Goal: Task Accomplishment & Management: Use online tool/utility

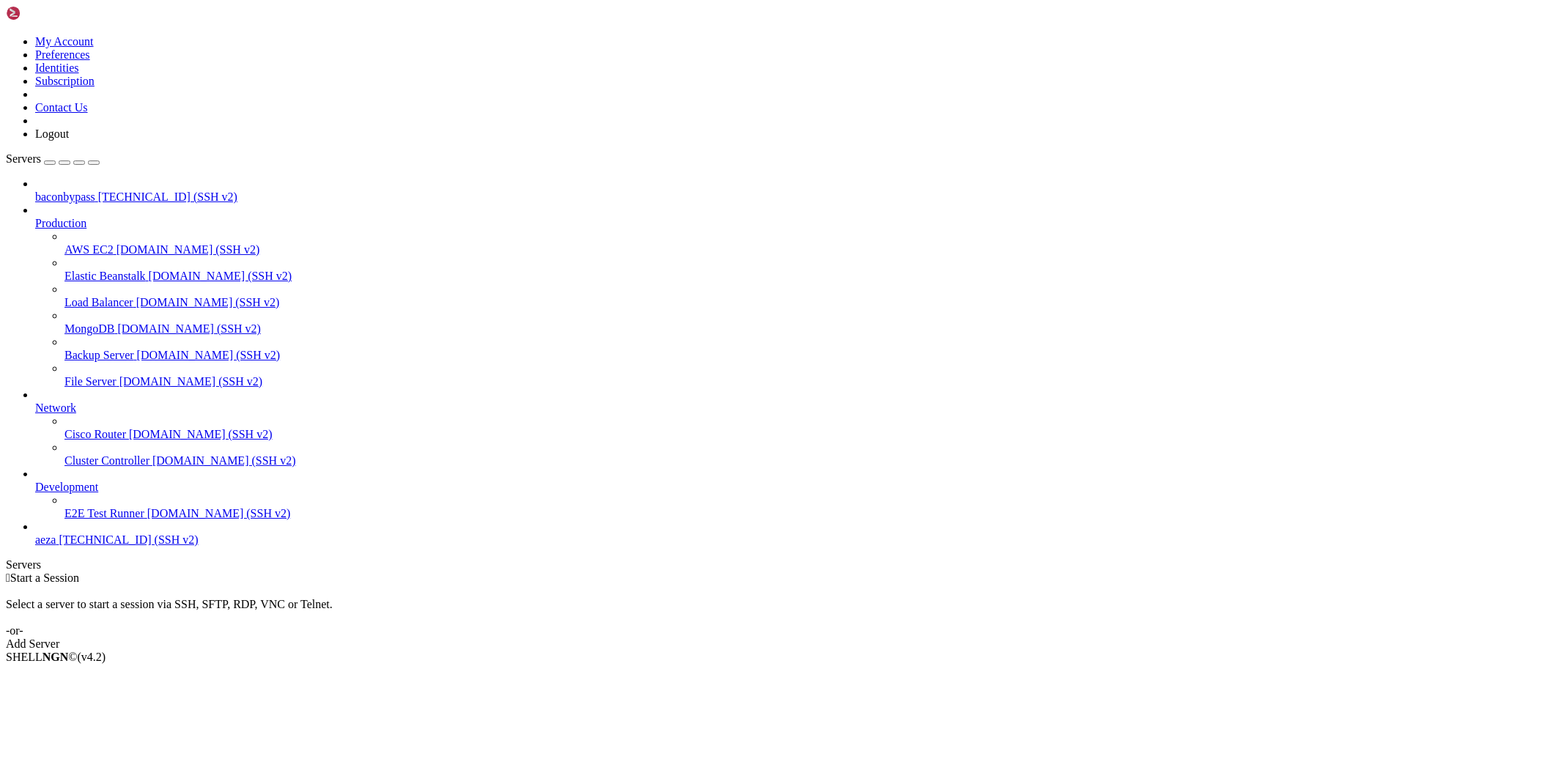
click at [103, 547] on link "aeza [TECHNICAL_ID] (SSH v2)" at bounding box center [797, 540] width 1522 height 13
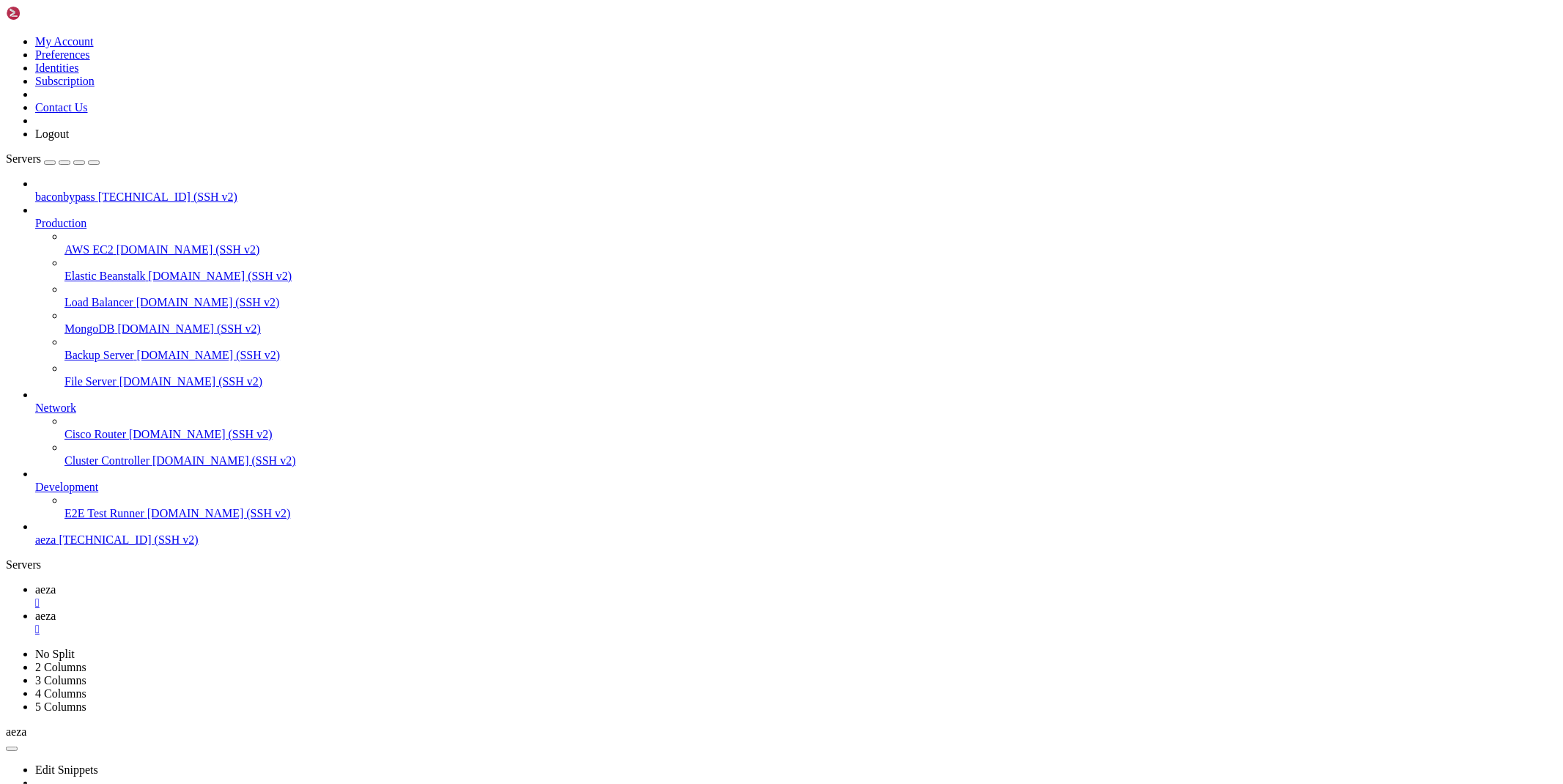
type input "/root/bacon-bot/database"
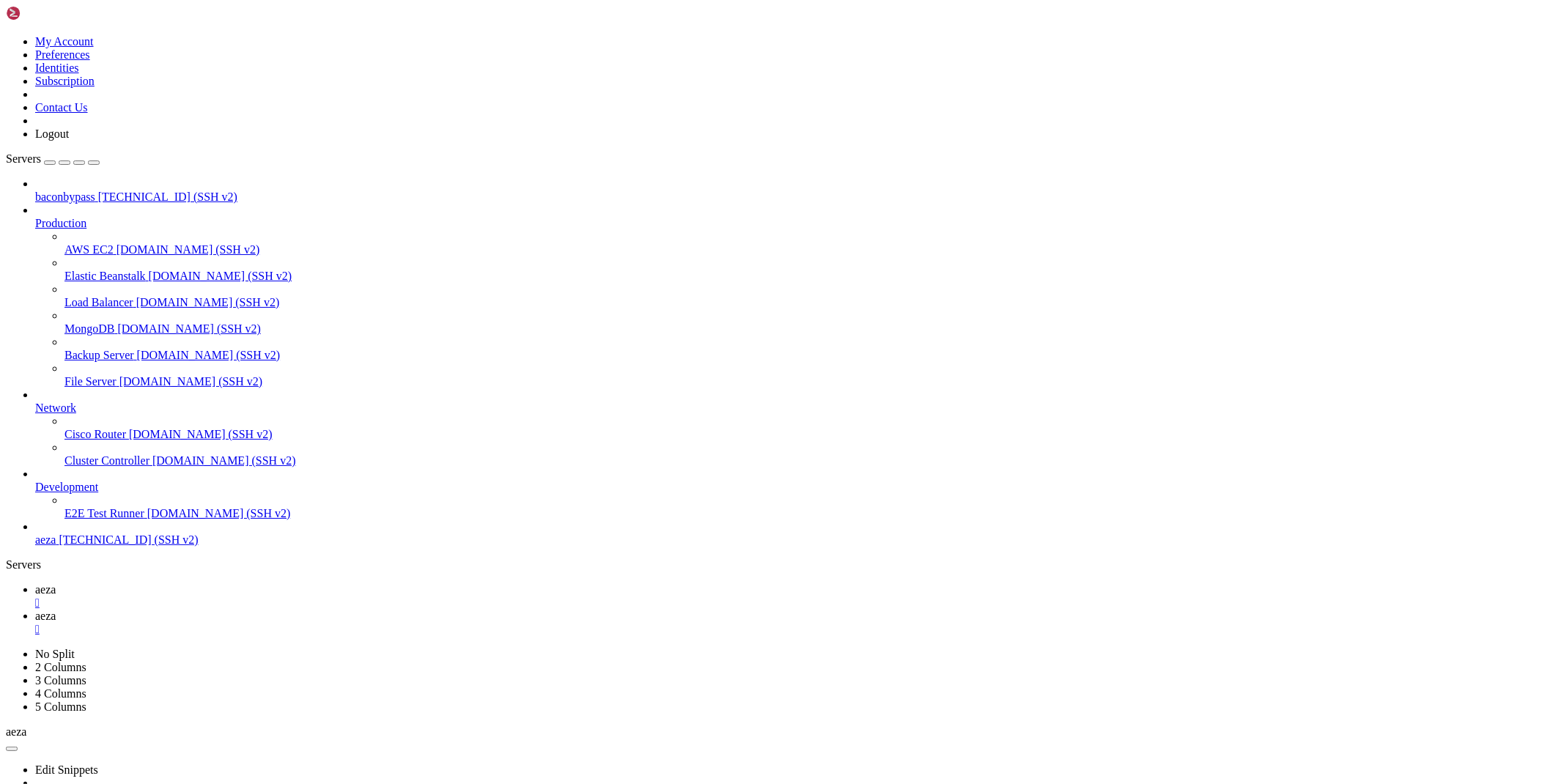
click at [215, 583] on link "aeza " at bounding box center [797, 596] width 1522 height 26
click at [328, 609] on link "aeza " at bounding box center [797, 623] width 1522 height 26
click at [313, 623] on div "" at bounding box center [797, 629] width 1522 height 13
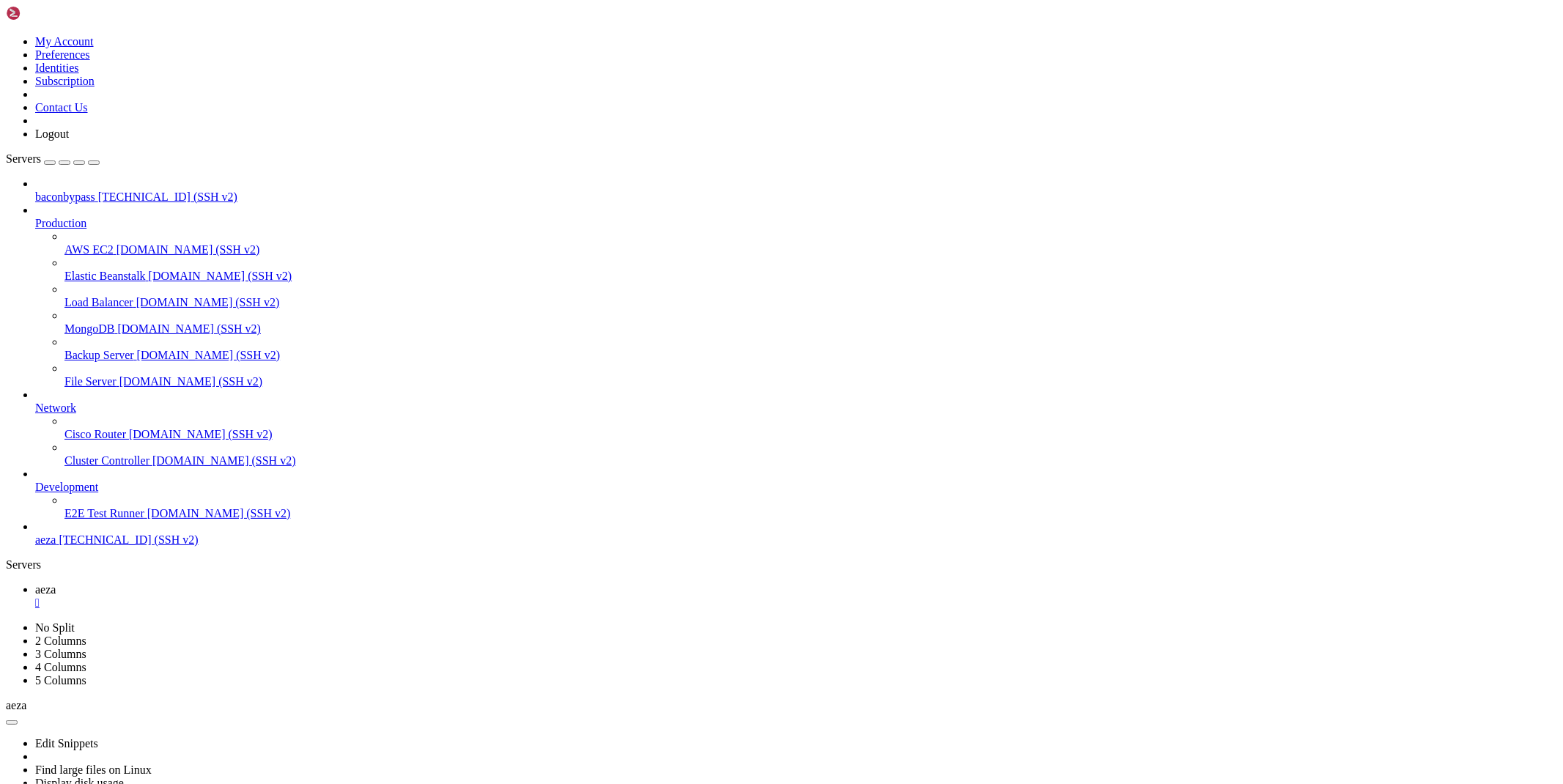
click at [240, 596] on div "" at bounding box center [797, 602] width 1522 height 13
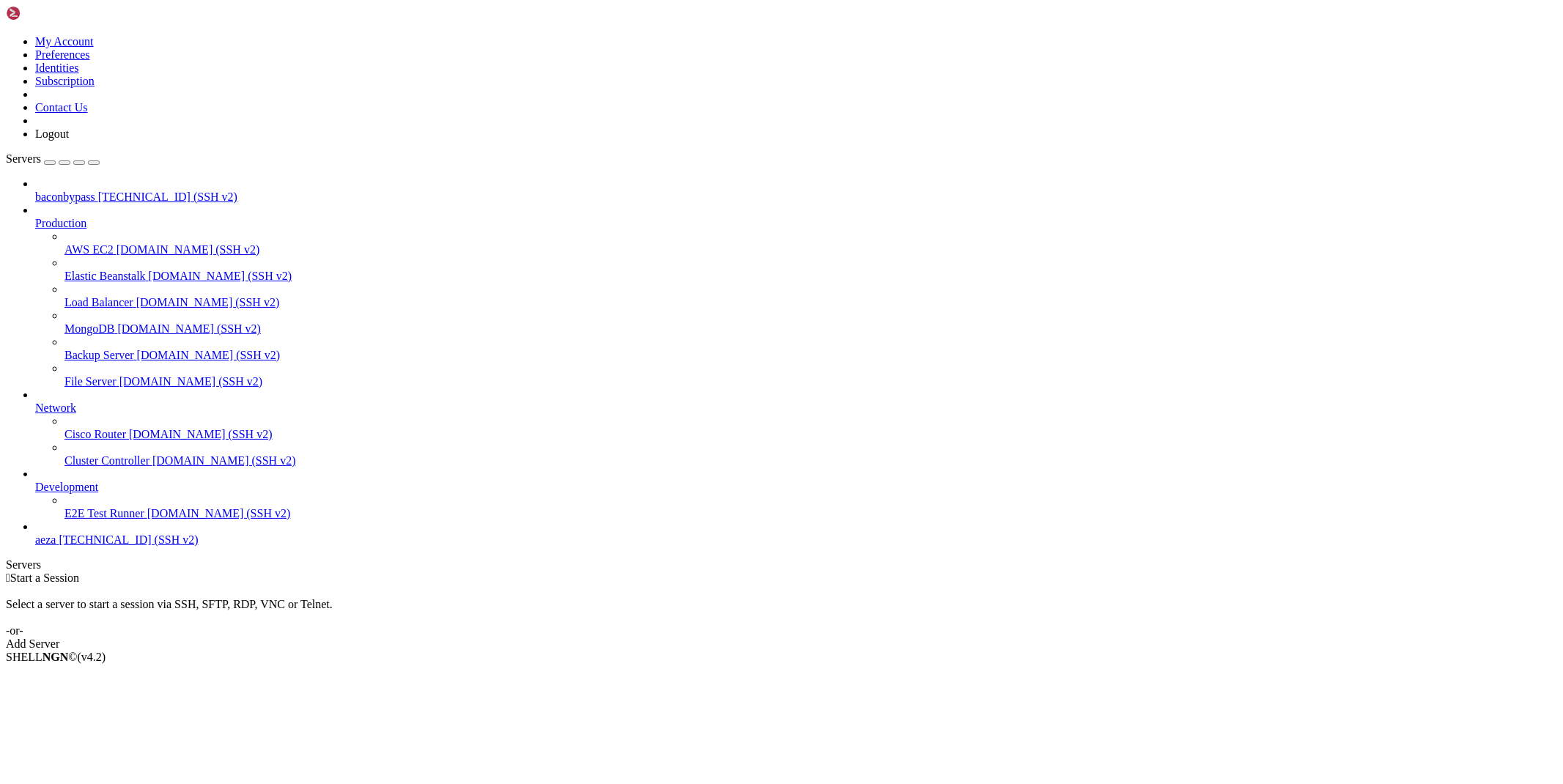
click at [66, 191] on span "baconbypass" at bounding box center [66, 197] width 60 height 12
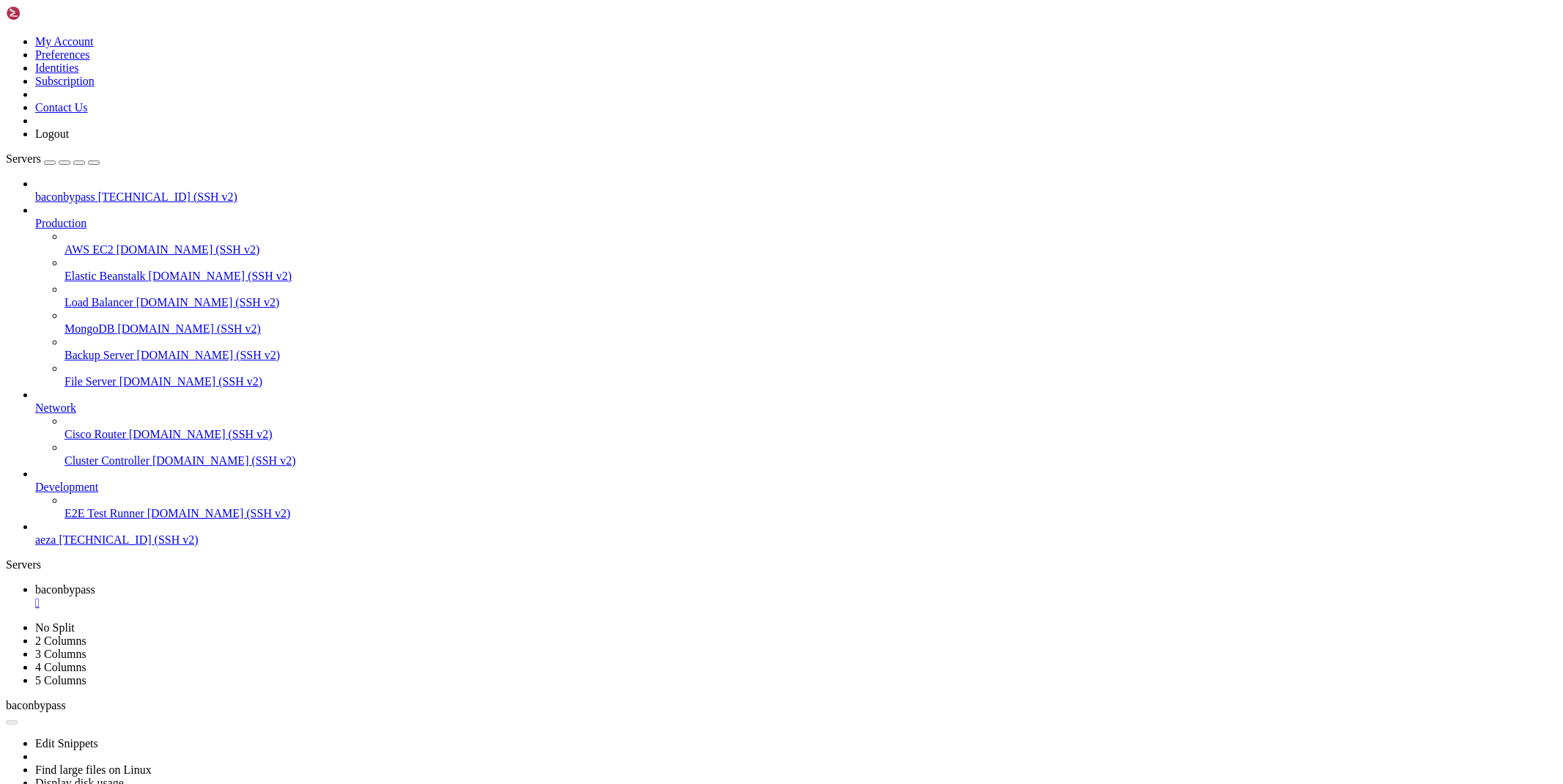
click at [287, 596] on div "" at bounding box center [797, 602] width 1522 height 13
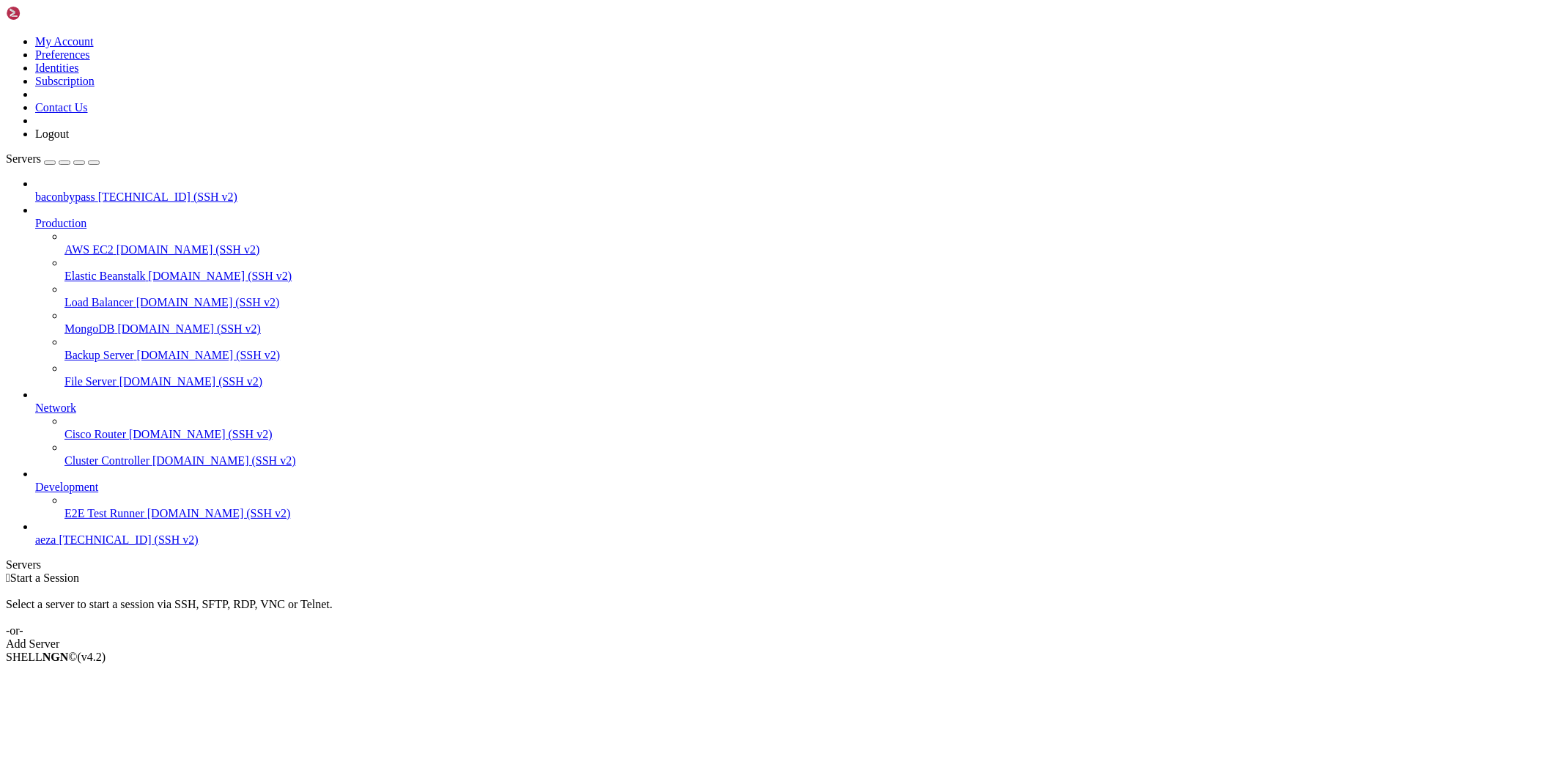
click at [95, 191] on span "baconbypass" at bounding box center [66, 197] width 60 height 12
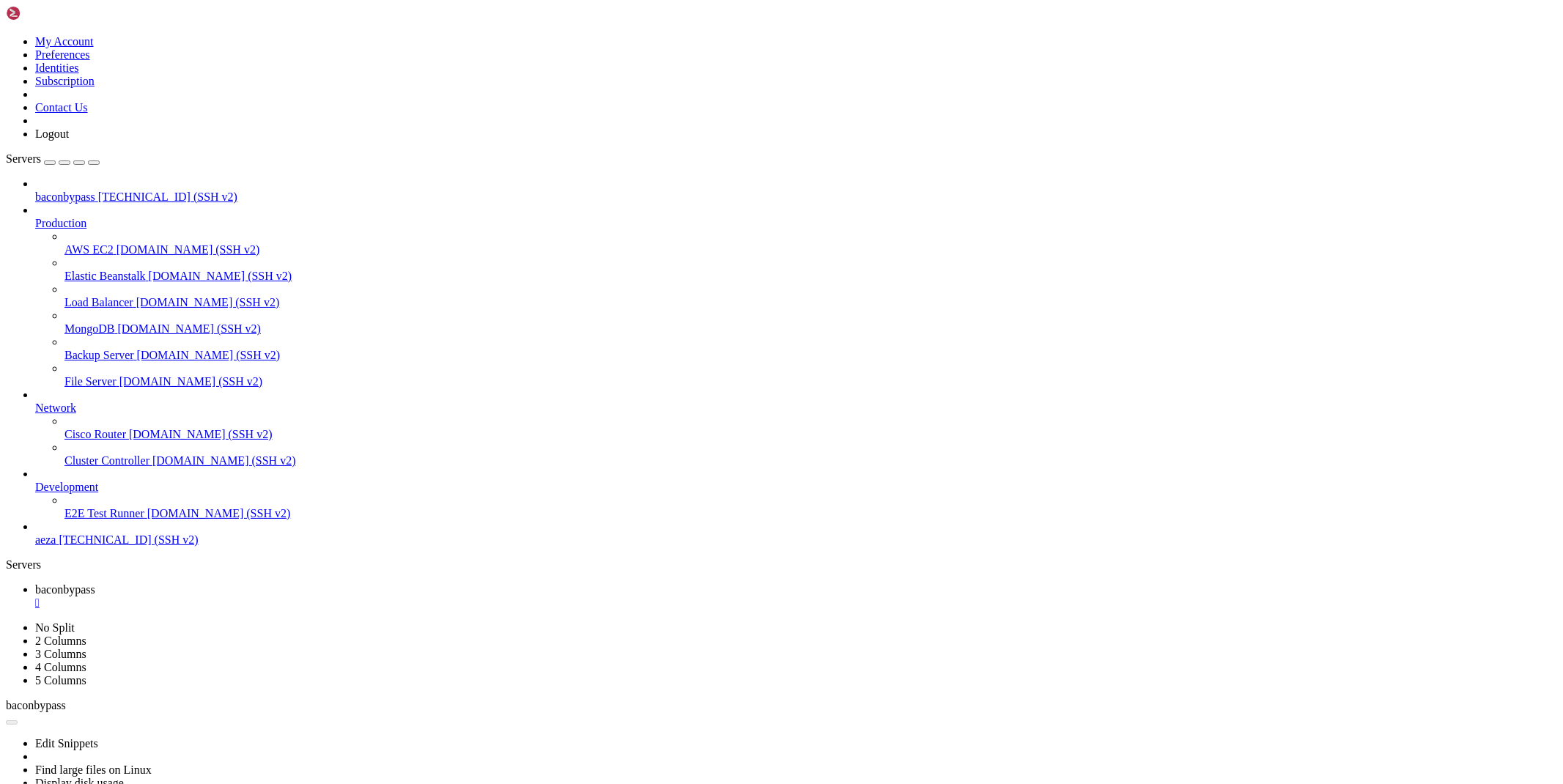
click at [287, 596] on div "" at bounding box center [797, 602] width 1522 height 13
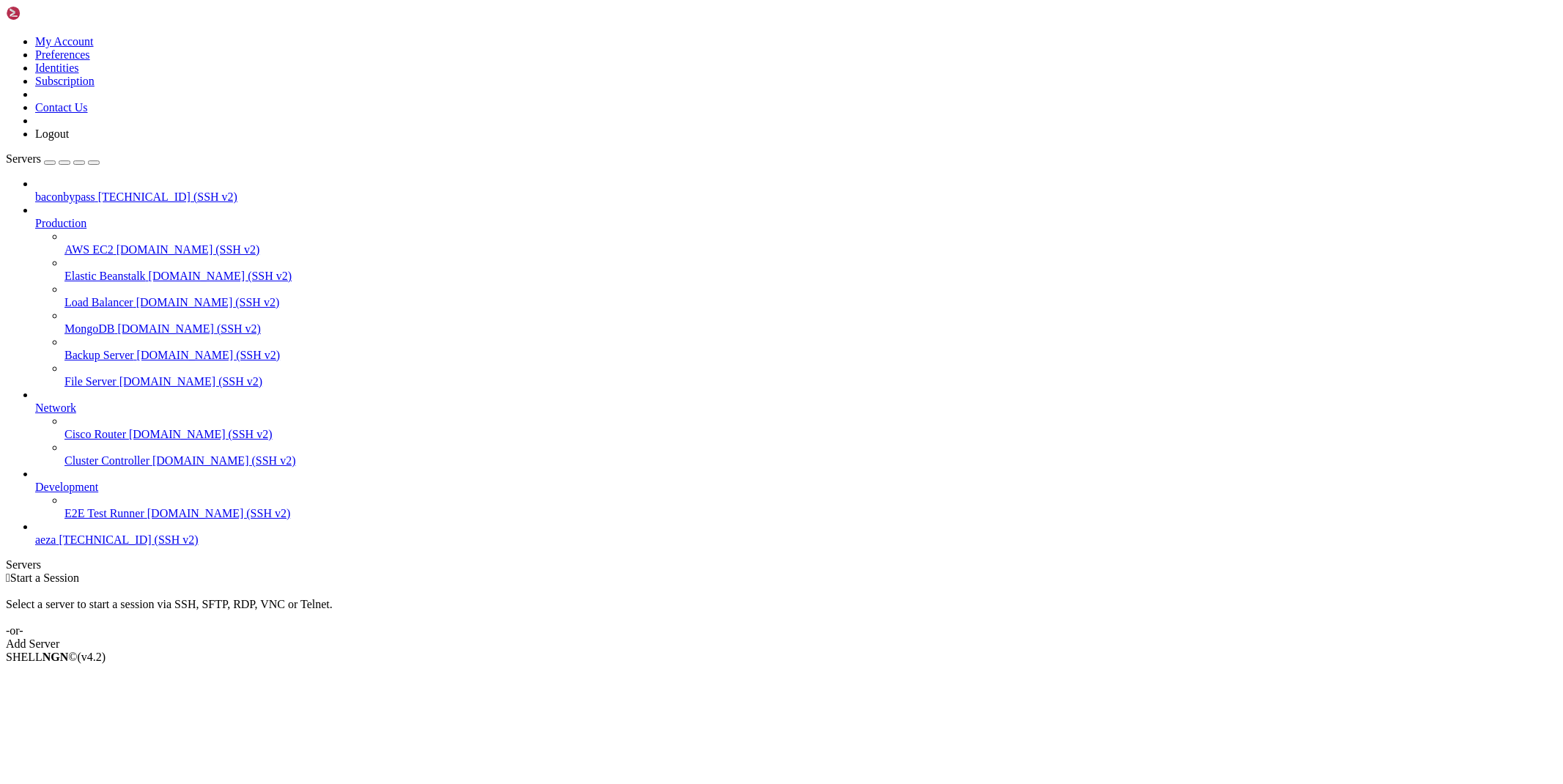
click at [60, 191] on span "baconbypass" at bounding box center [66, 197] width 60 height 12
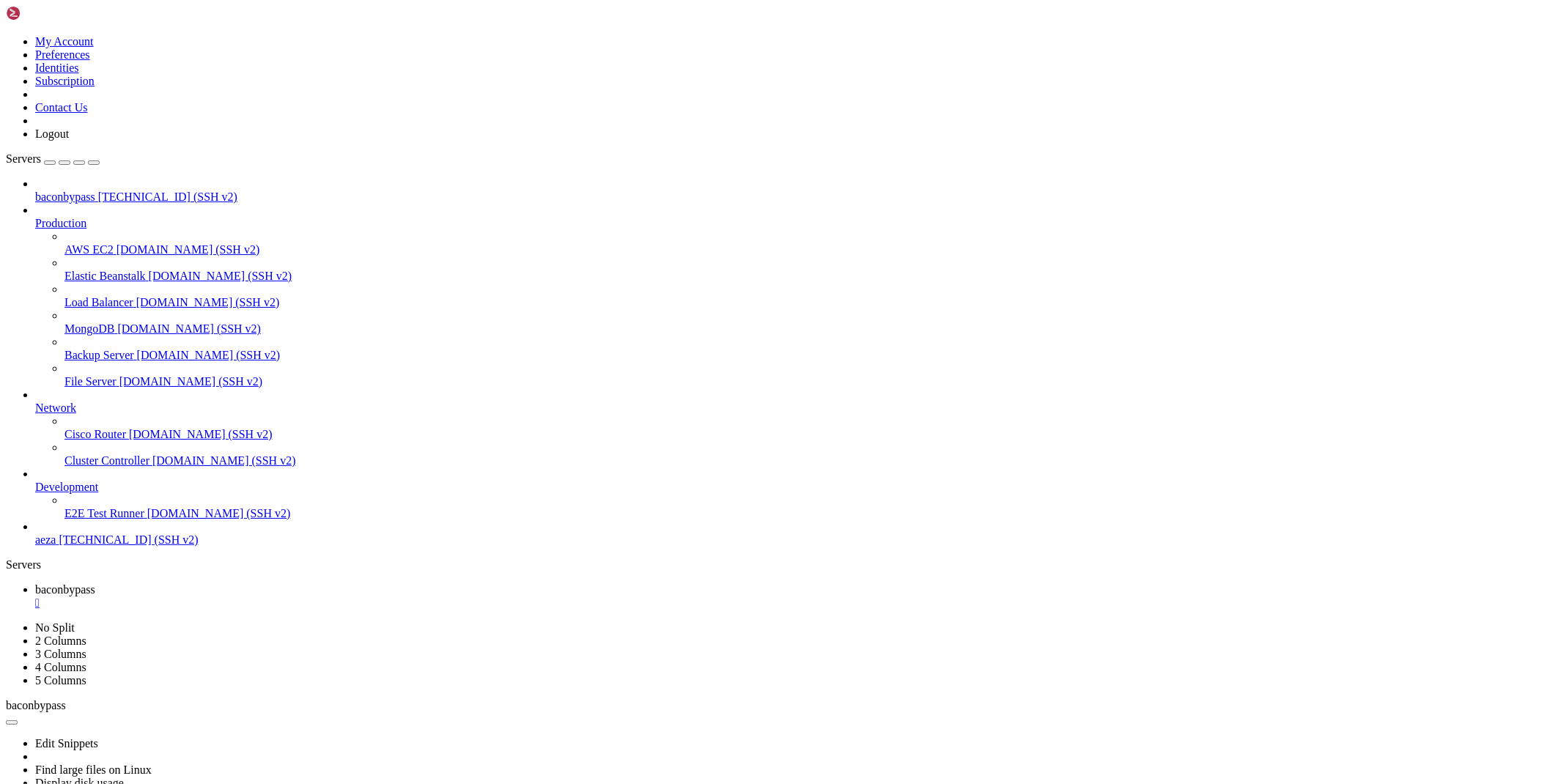
scroll to position [187, 0]
click at [100, 546] on span "[TECHNICAL_ID] (SSH v2)" at bounding box center [128, 540] width 139 height 12
drag, startPoint x: 100, startPoint y: 603, endPoint x: 125, endPoint y: 473, distance: 132.4
click at [100, 546] on span "[TECHNICAL_ID] (SSH v2)" at bounding box center [128, 540] width 139 height 12
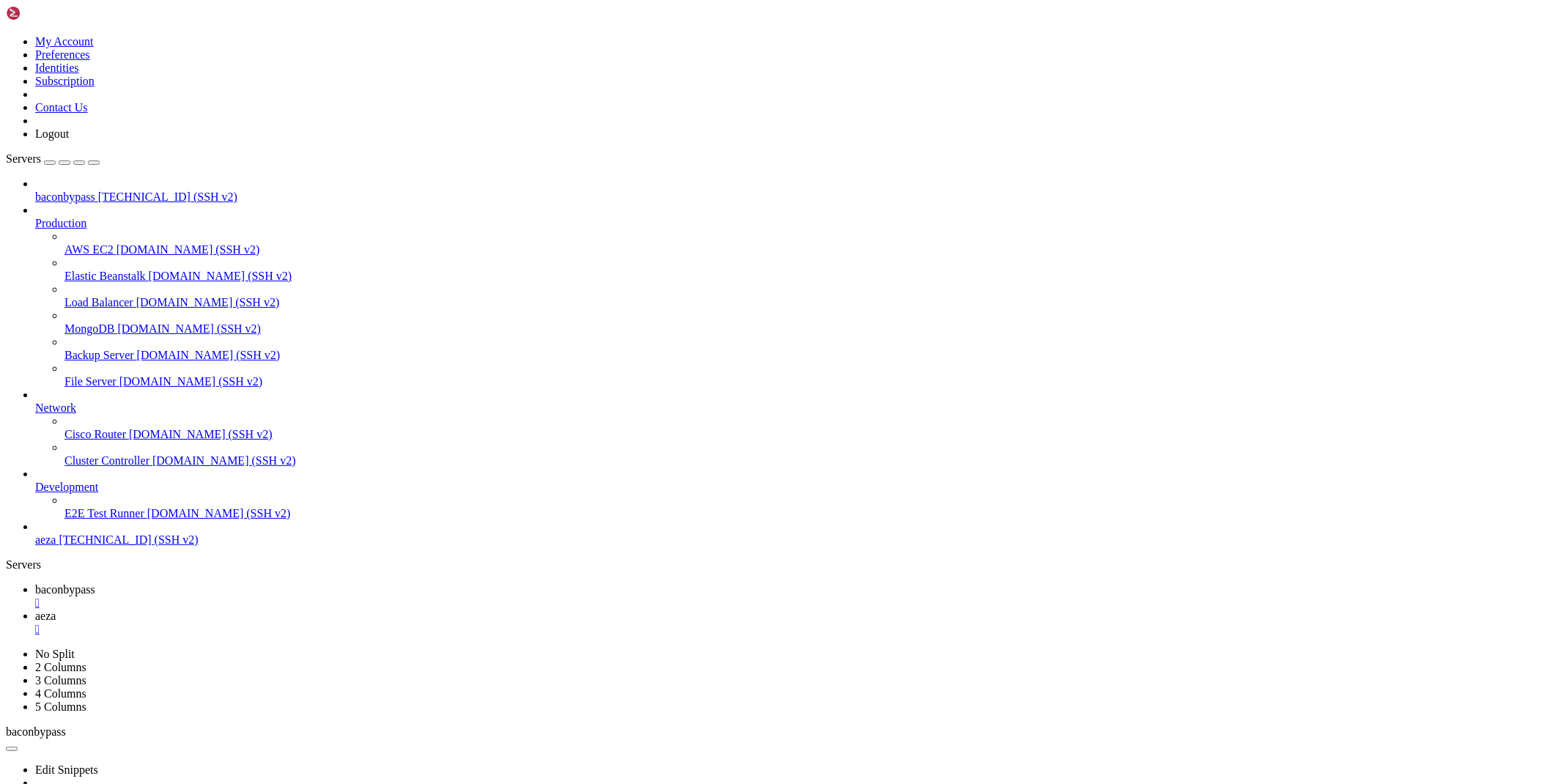
click at [358, 623] on div "" at bounding box center [797, 629] width 1522 height 13
click at [282, 596] on div "" at bounding box center [797, 602] width 1522 height 13
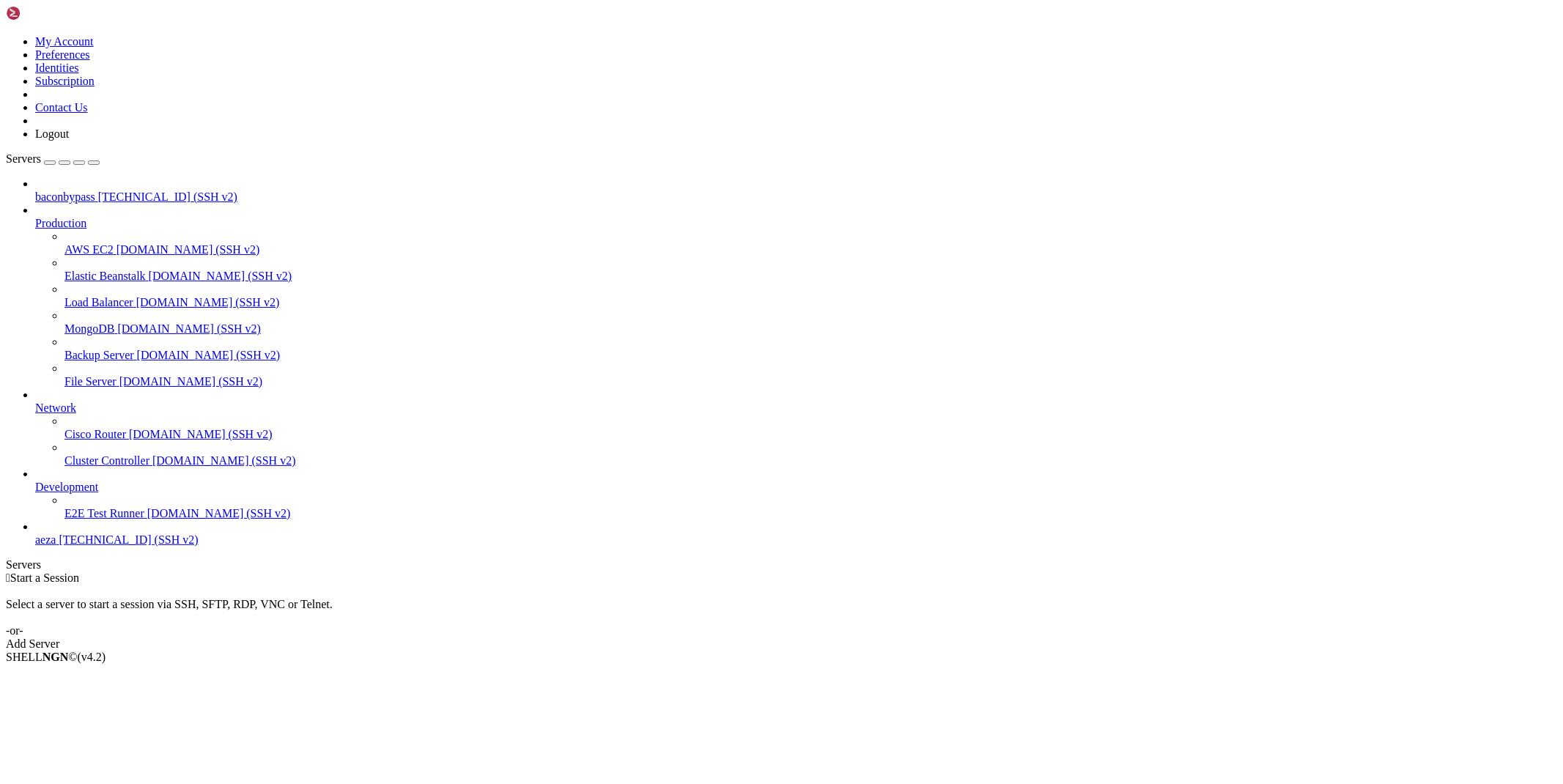
click at [130, 547] on link "aeza [TECHNICAL_ID] (SSH v2)" at bounding box center [797, 540] width 1522 height 13
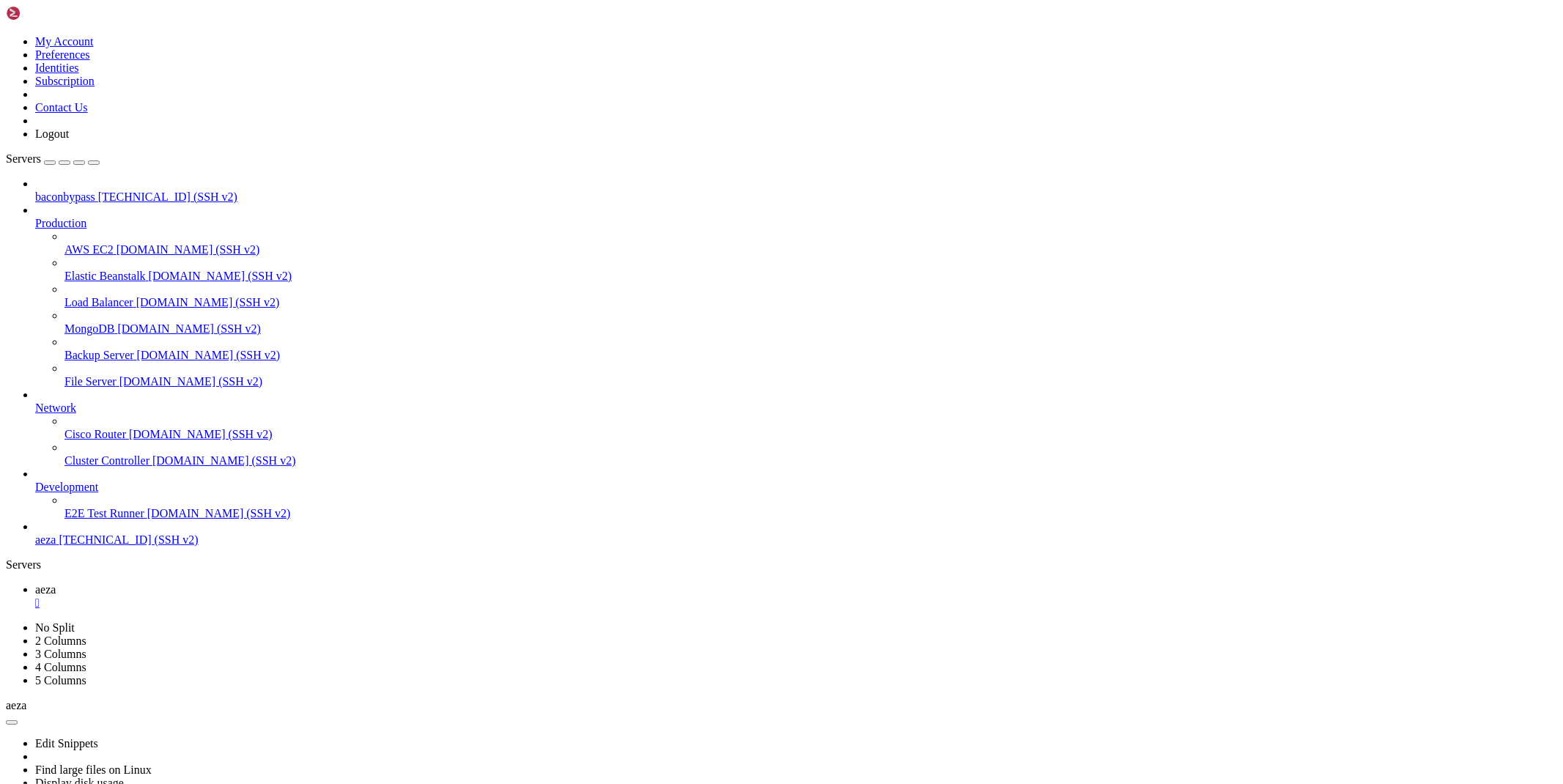
click at [244, 596] on div "" at bounding box center [797, 602] width 1522 height 13
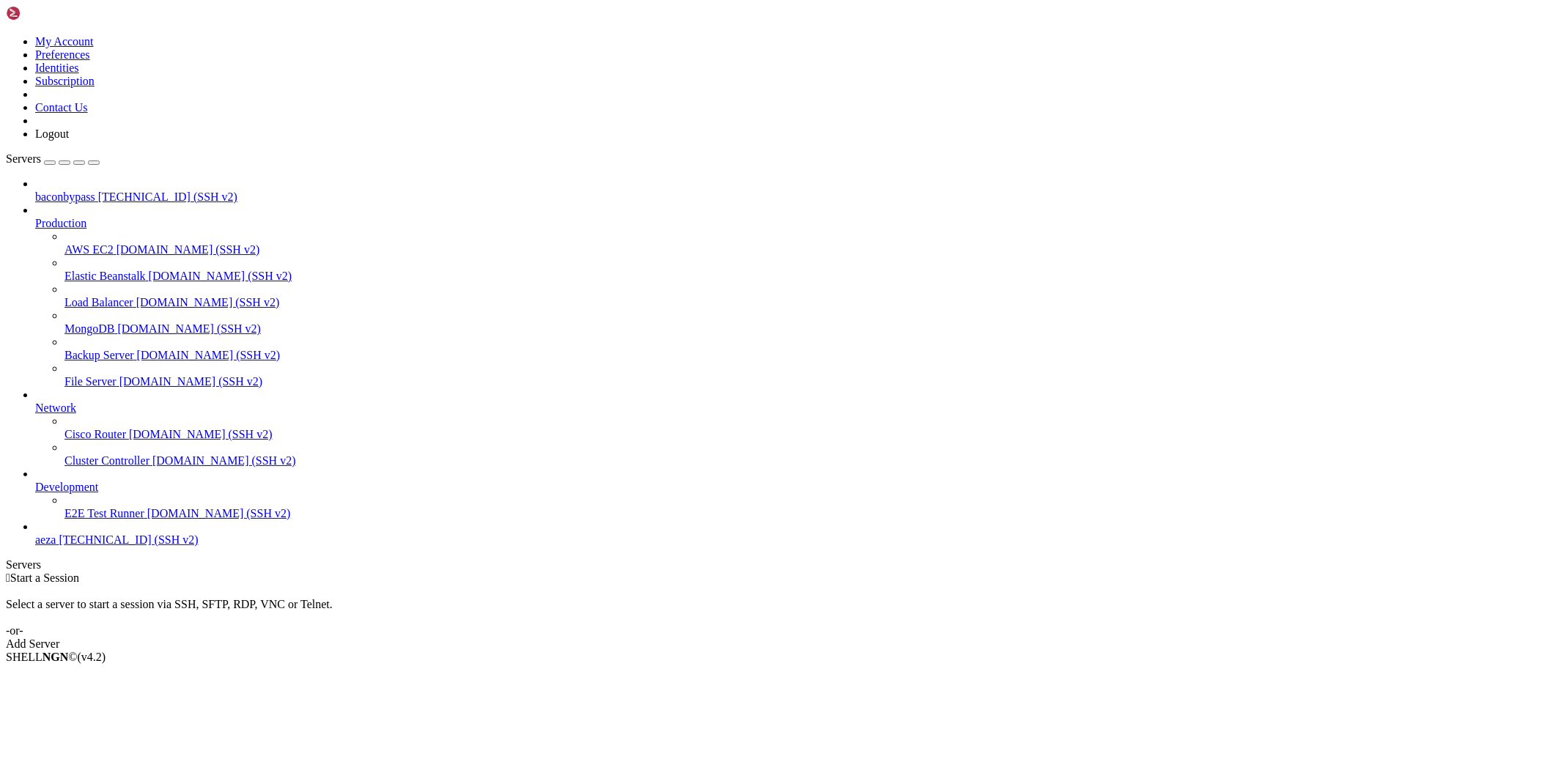
click at [56, 546] on span "aeza" at bounding box center [46, 540] width 21 height 12
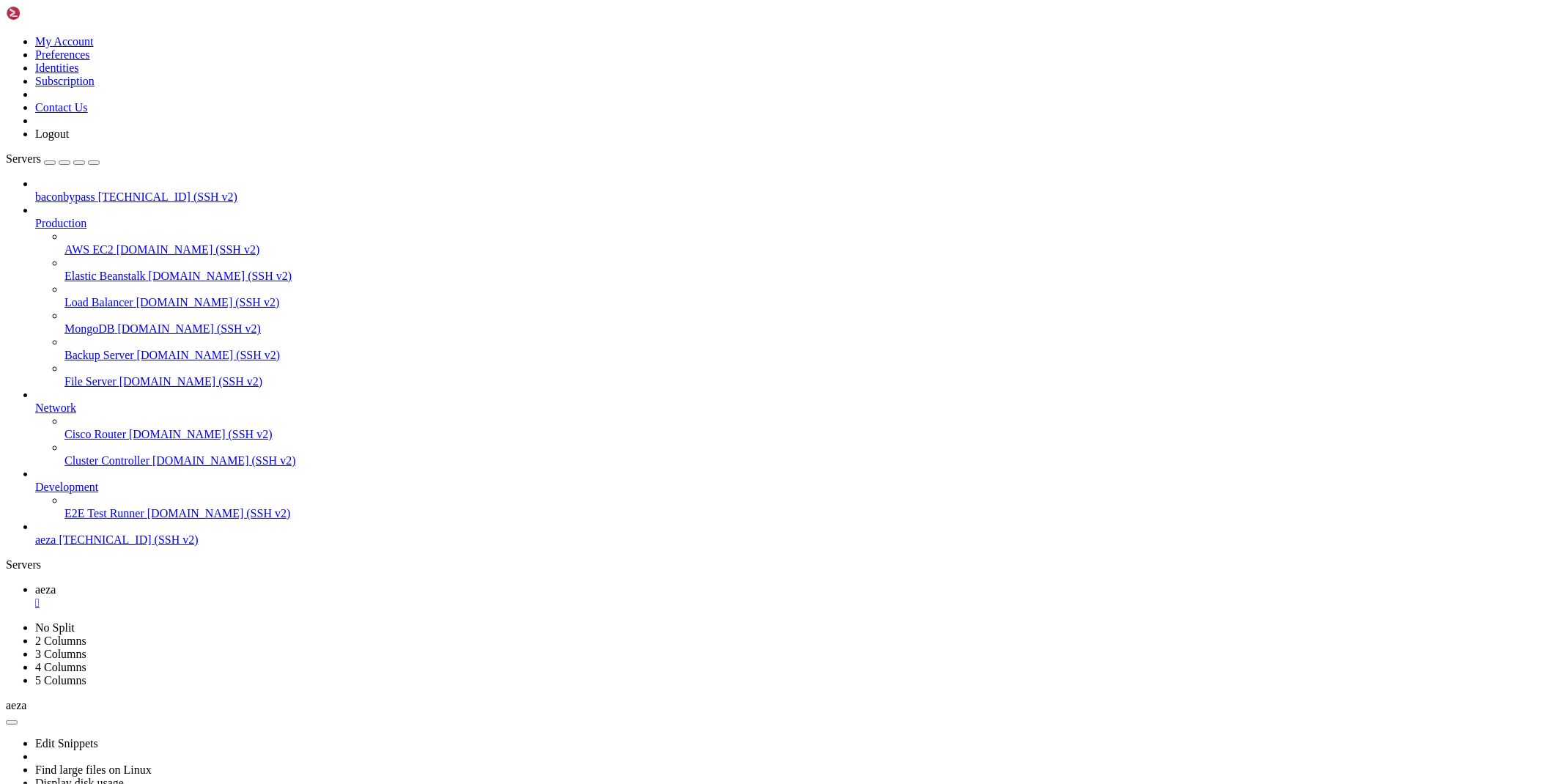
click at [240, 596] on div "" at bounding box center [797, 602] width 1522 height 13
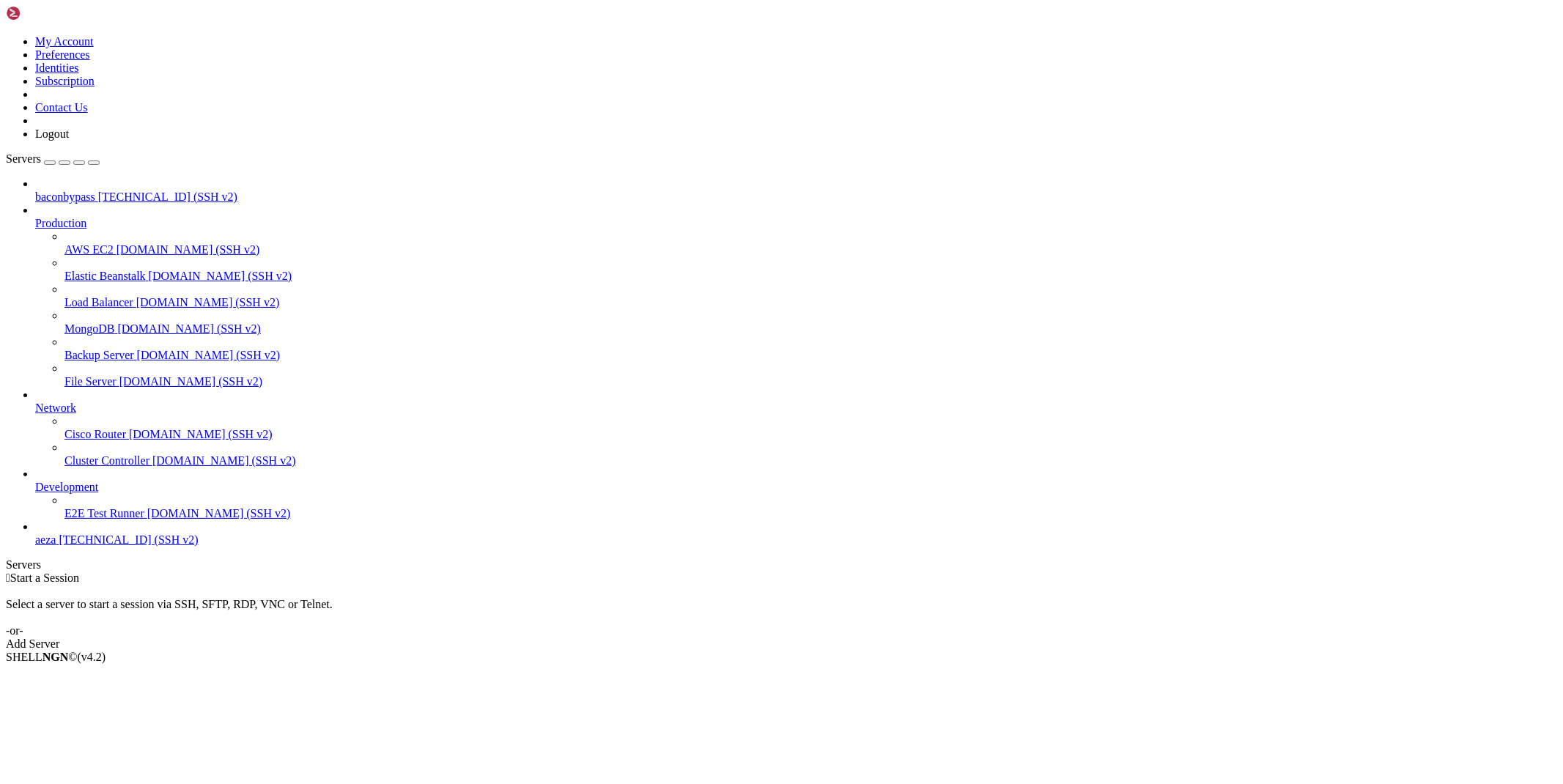
click at [36, 191] on icon at bounding box center [36, 191] width 0 height 0
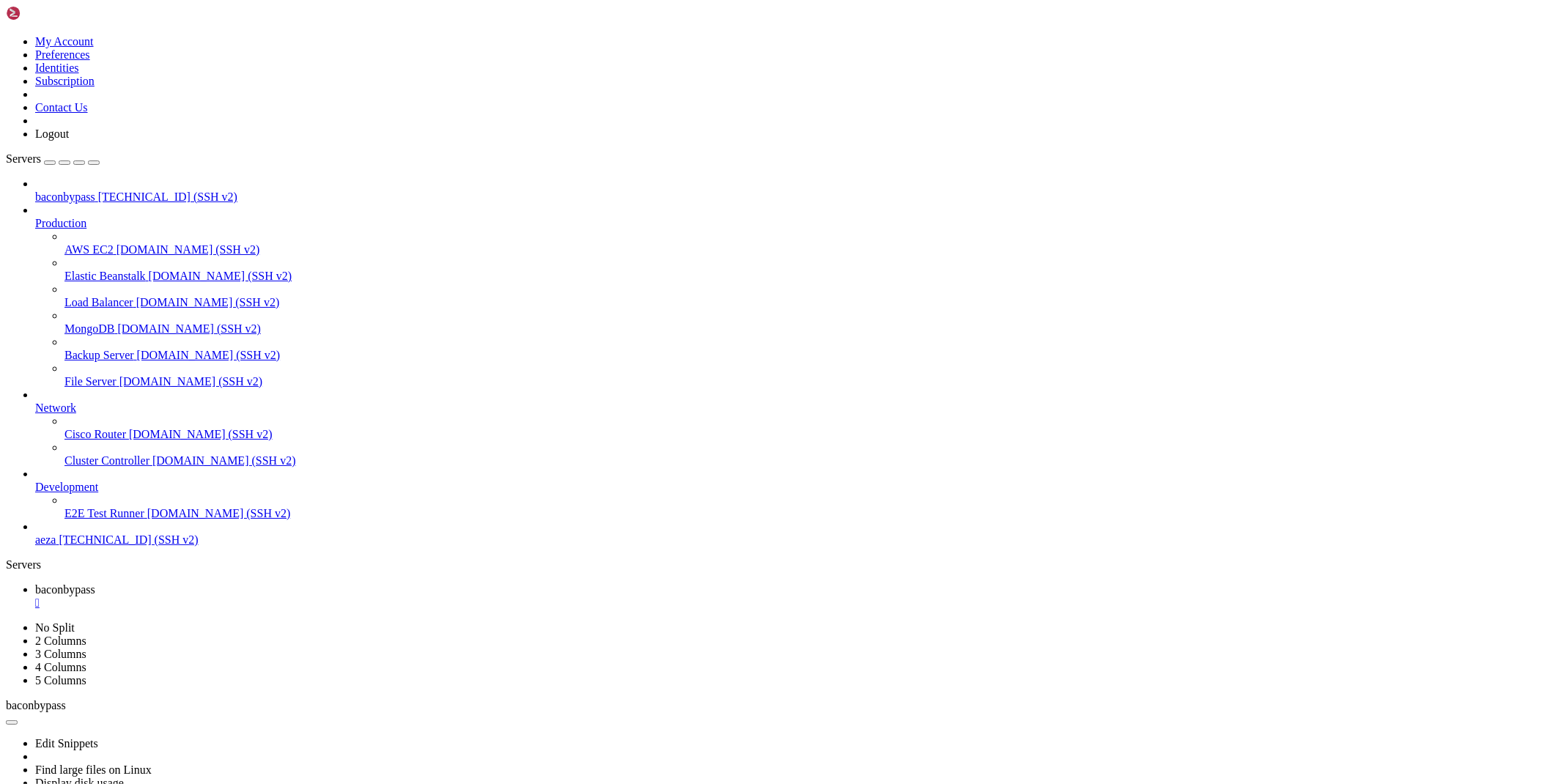
click at [280, 583] on link "baconbypass " at bounding box center [797, 596] width 1522 height 26
click at [283, 596] on div "" at bounding box center [797, 602] width 1522 height 13
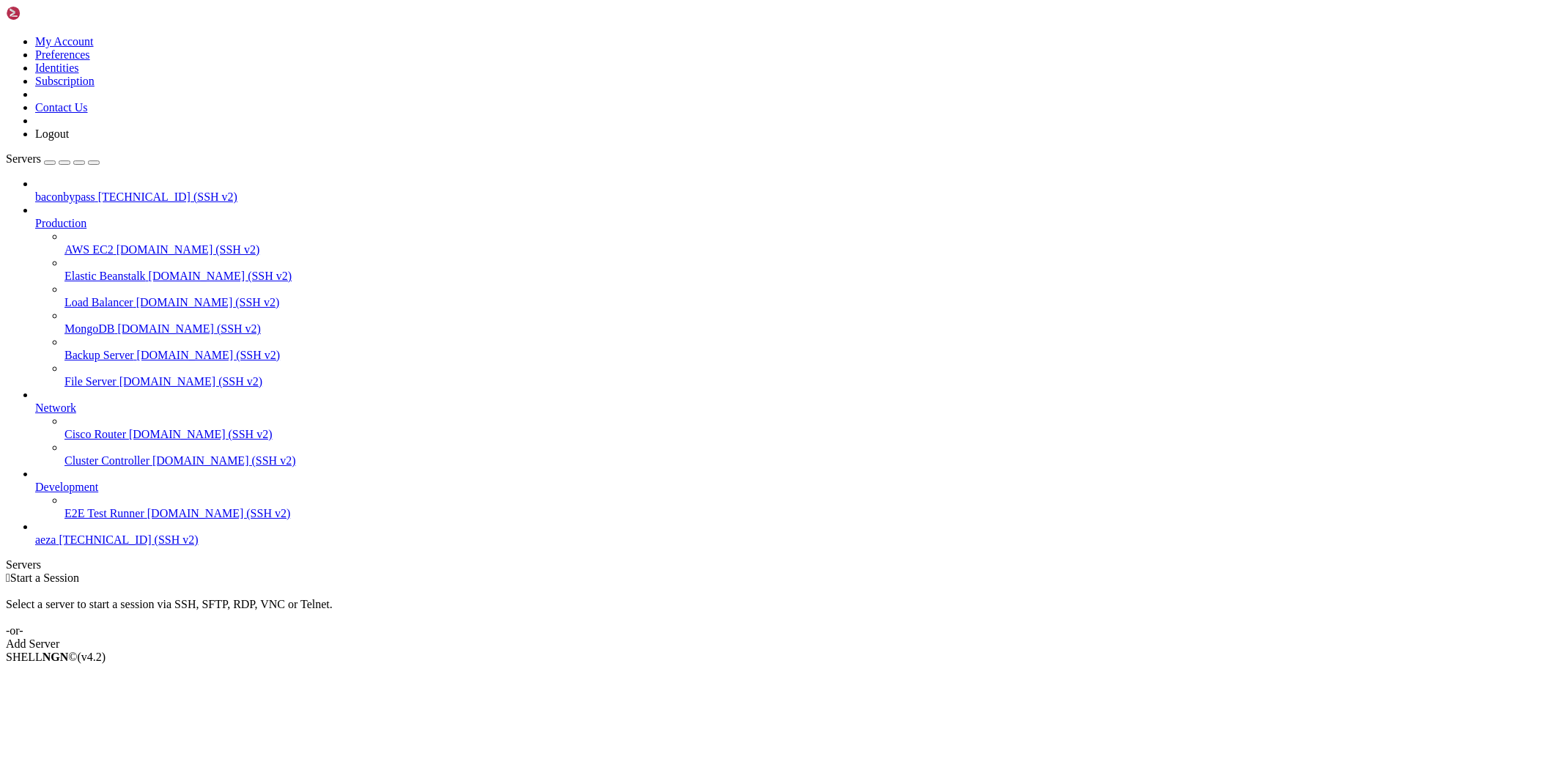
click at [95, 191] on span "baconbypass" at bounding box center [66, 197] width 60 height 12
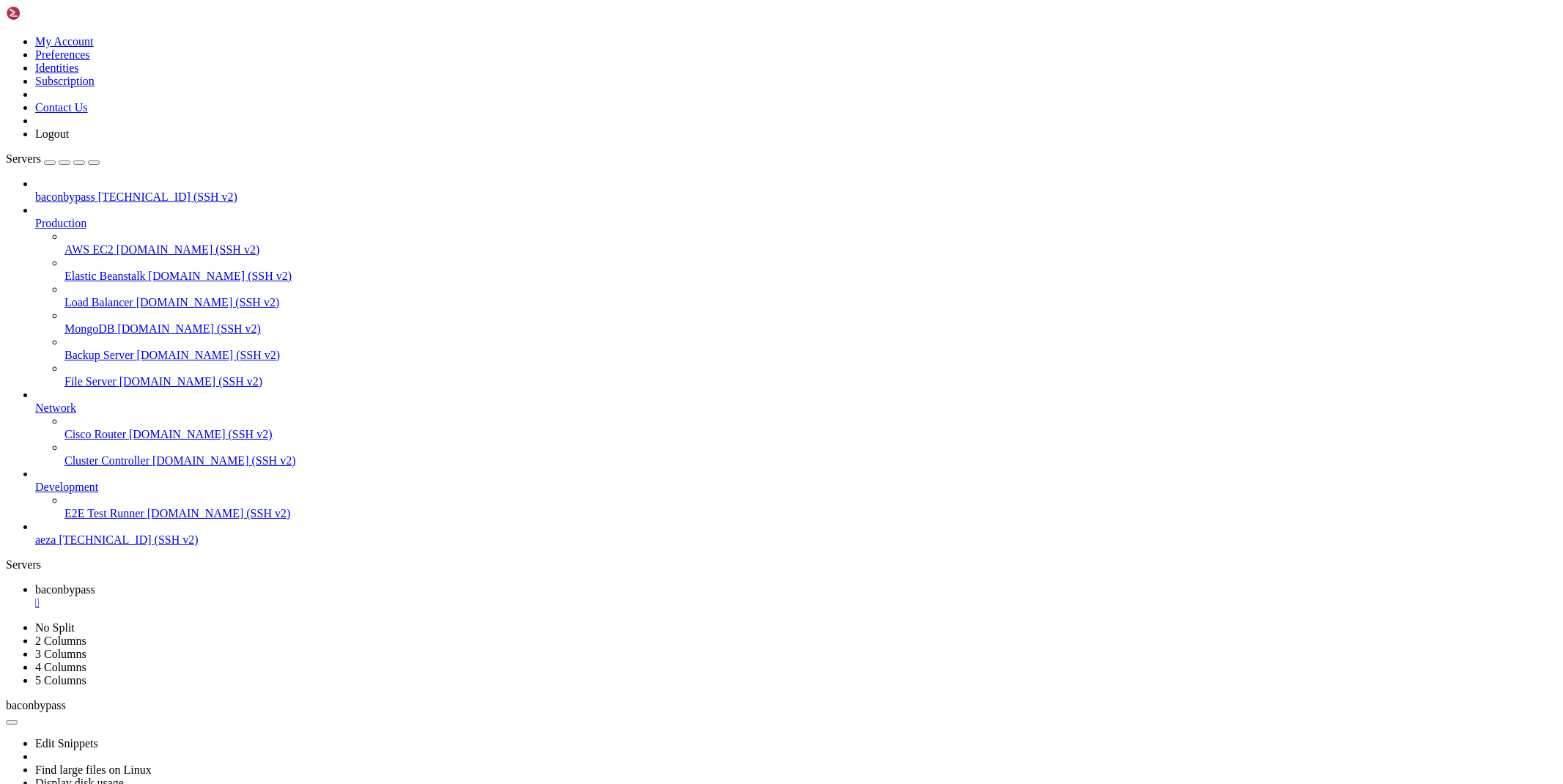
click at [290, 583] on link "baconbypass " at bounding box center [797, 596] width 1522 height 26
click at [284, 596] on div "" at bounding box center [797, 602] width 1522 height 13
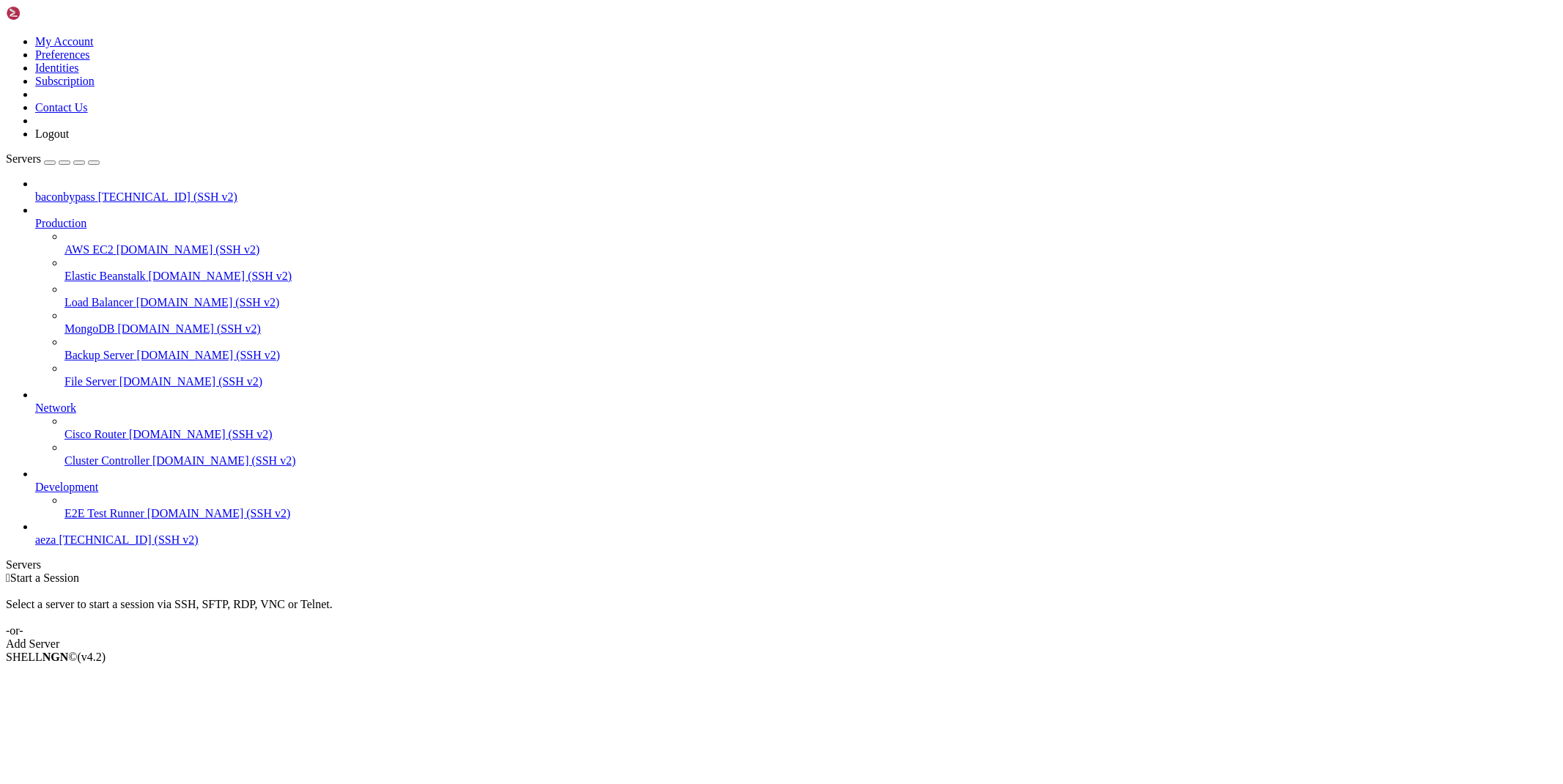
click at [107, 191] on span "[TECHNICAL_ID] (SSH v2)" at bounding box center [168, 197] width 139 height 12
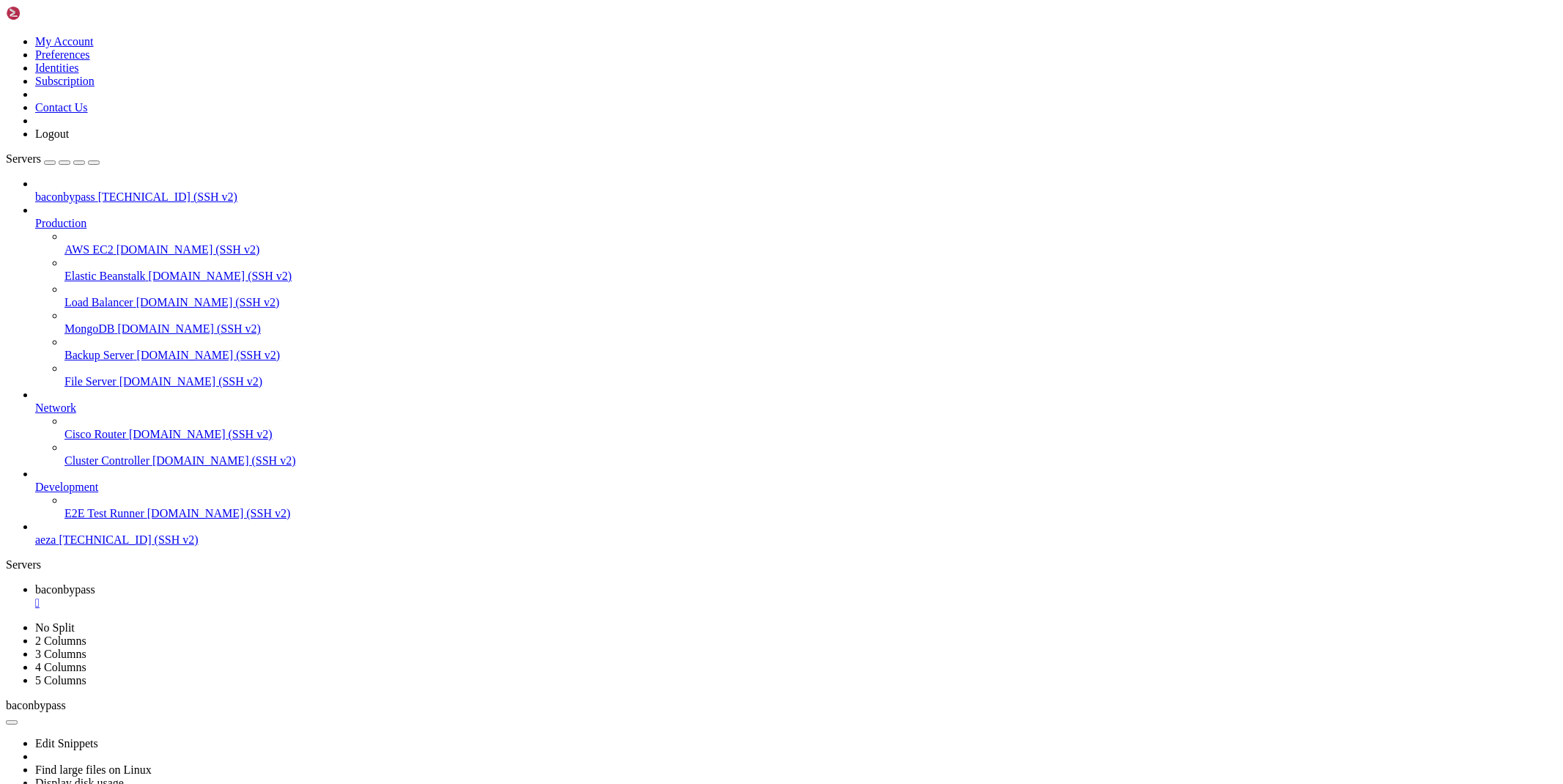
scroll to position [211, 0]
click at [283, 596] on div "" at bounding box center [797, 602] width 1522 height 13
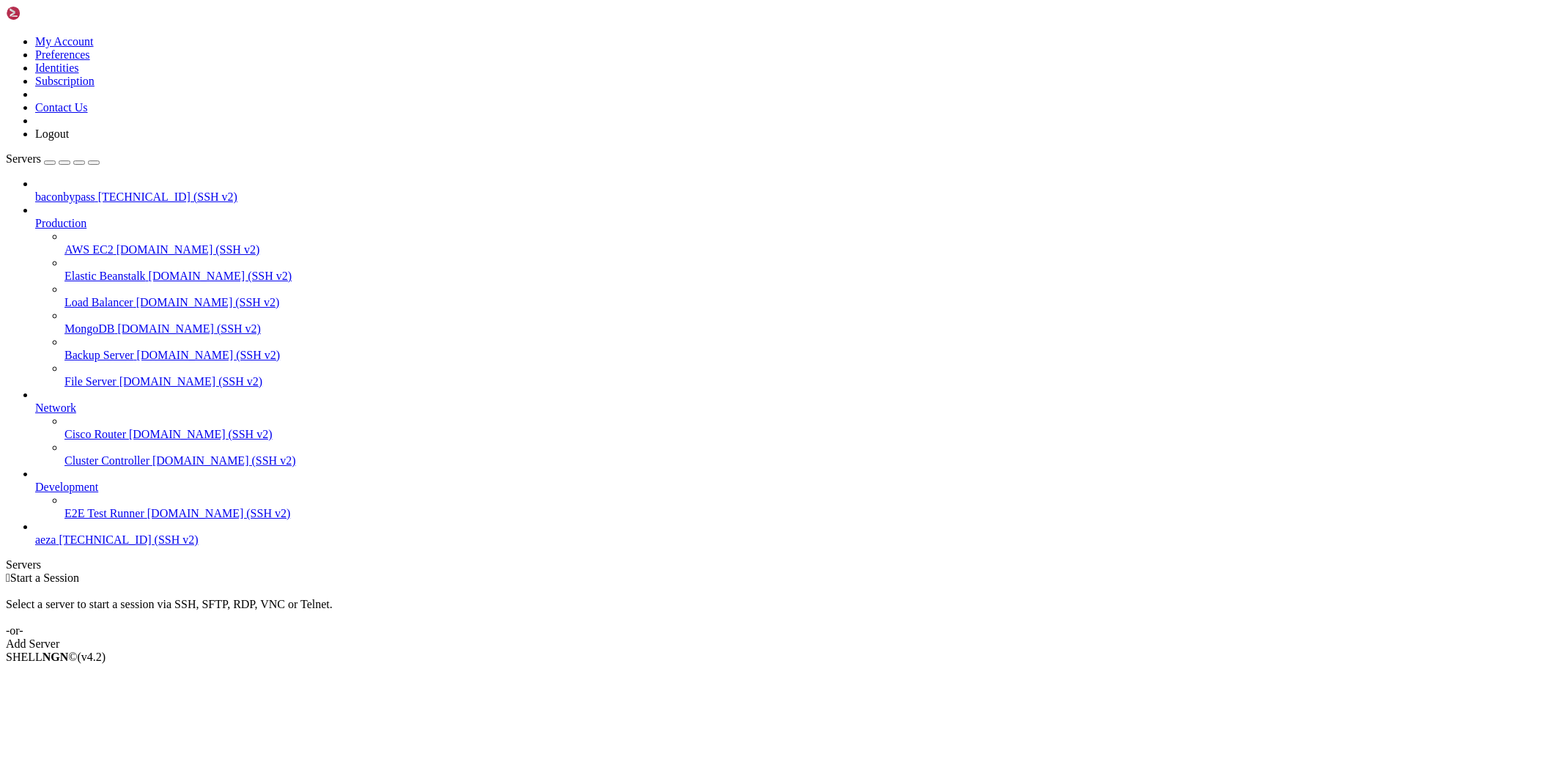
click at [95, 191] on span "baconbypass" at bounding box center [66, 197] width 60 height 12
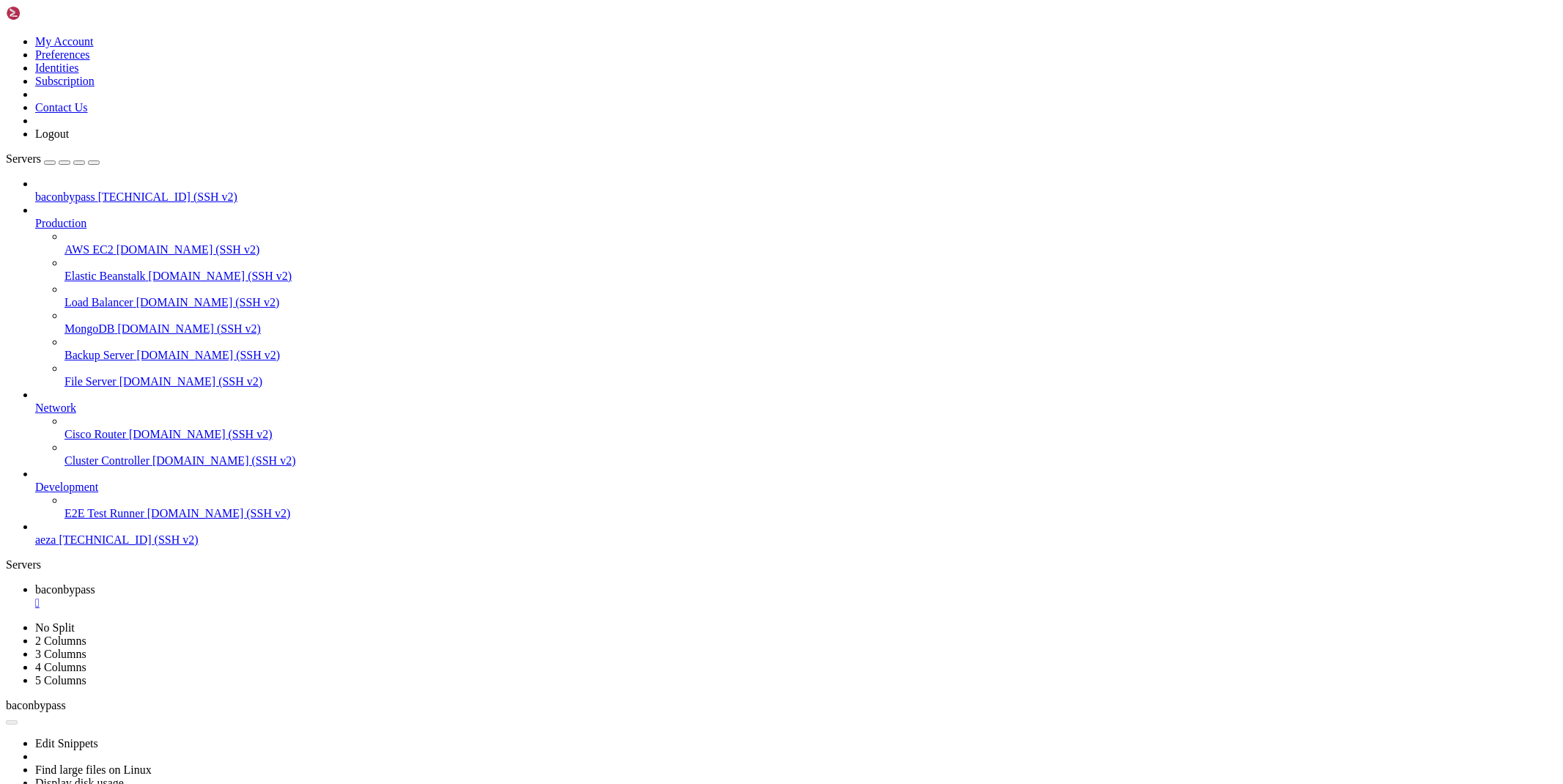
scroll to position [0, 0]
click at [283, 596] on div "" at bounding box center [797, 602] width 1522 height 13
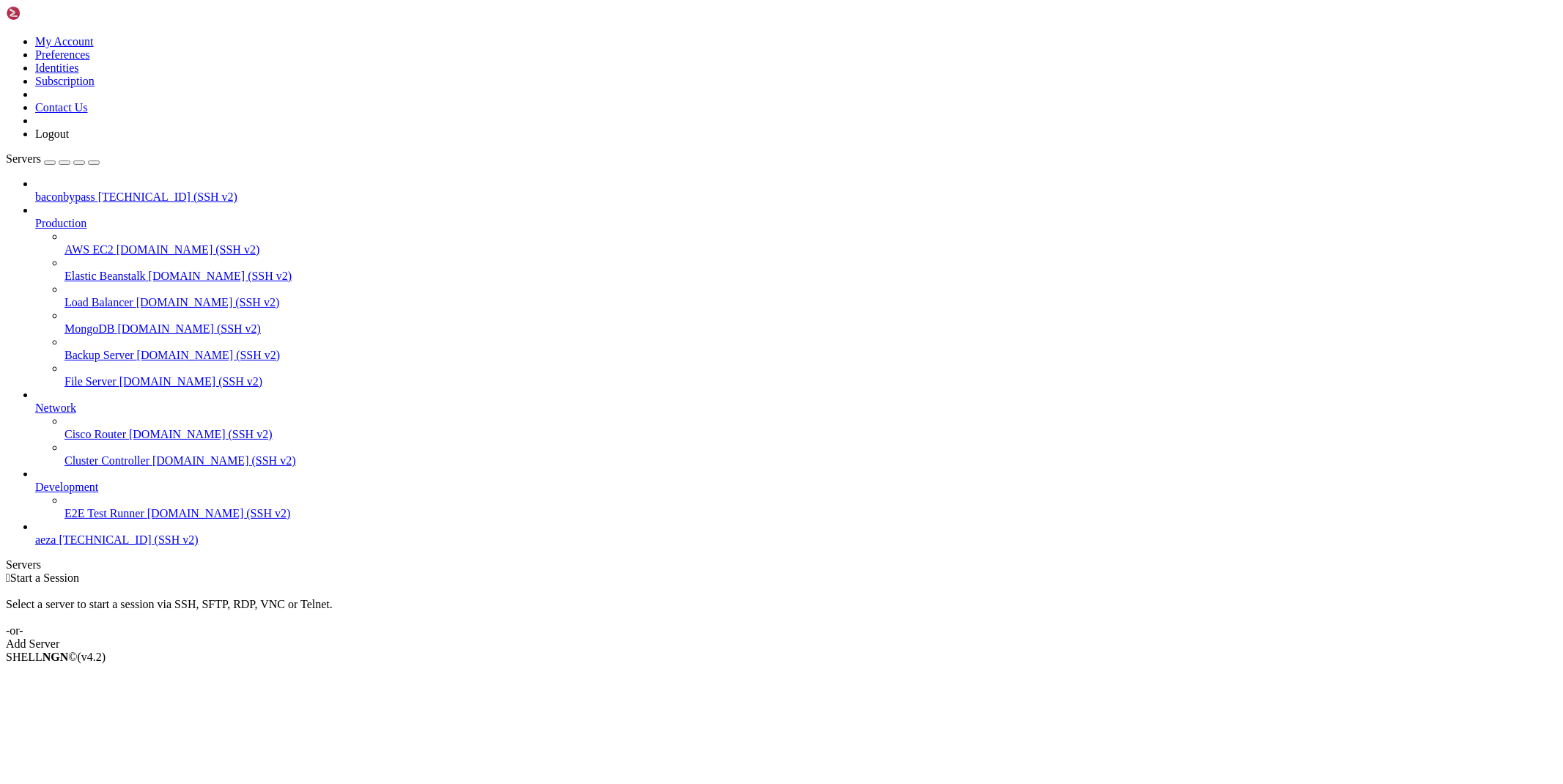
click at [95, 191] on span "baconbypass" at bounding box center [66, 197] width 60 height 12
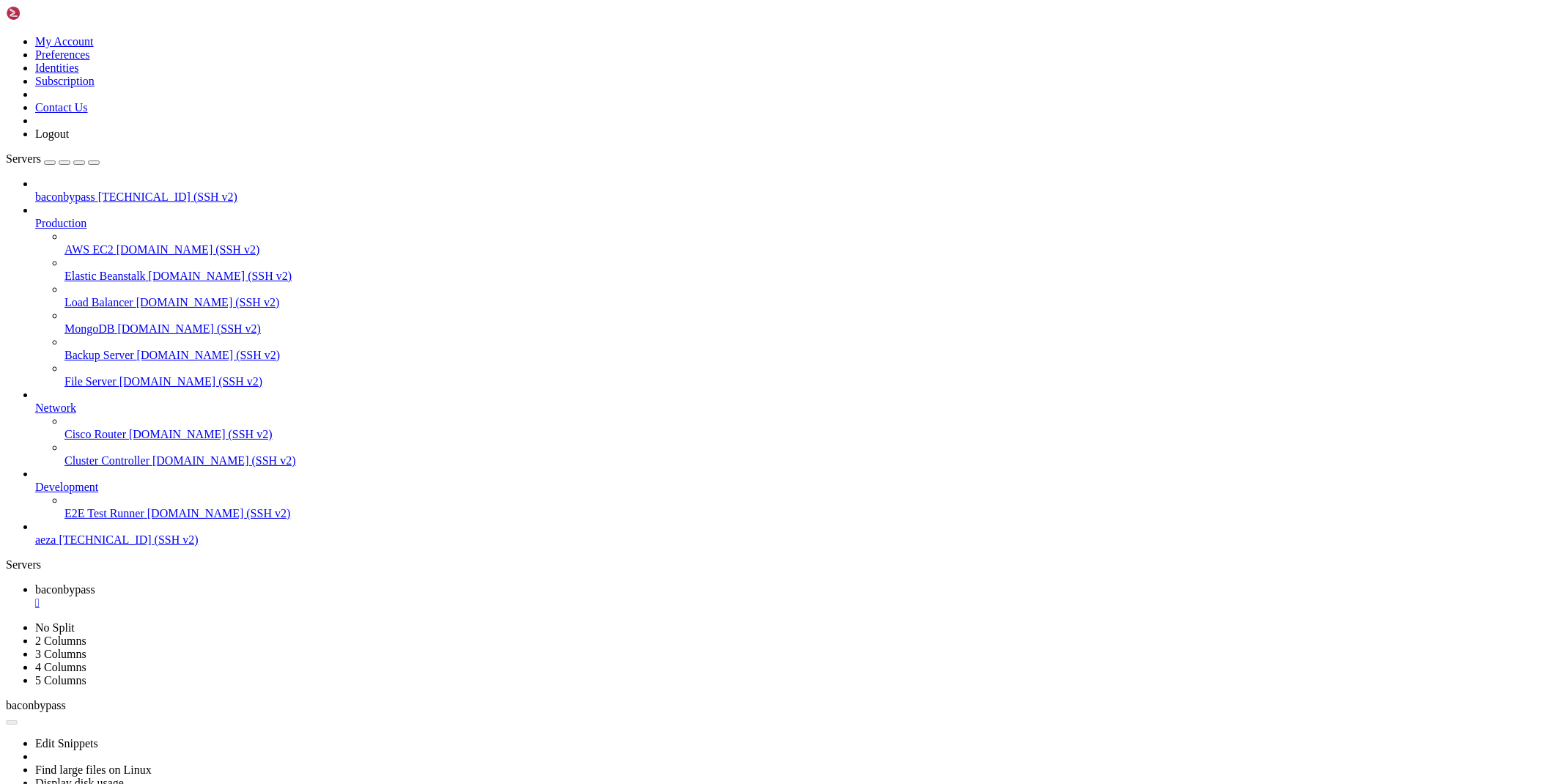
click at [283, 596] on div "" at bounding box center [797, 602] width 1522 height 13
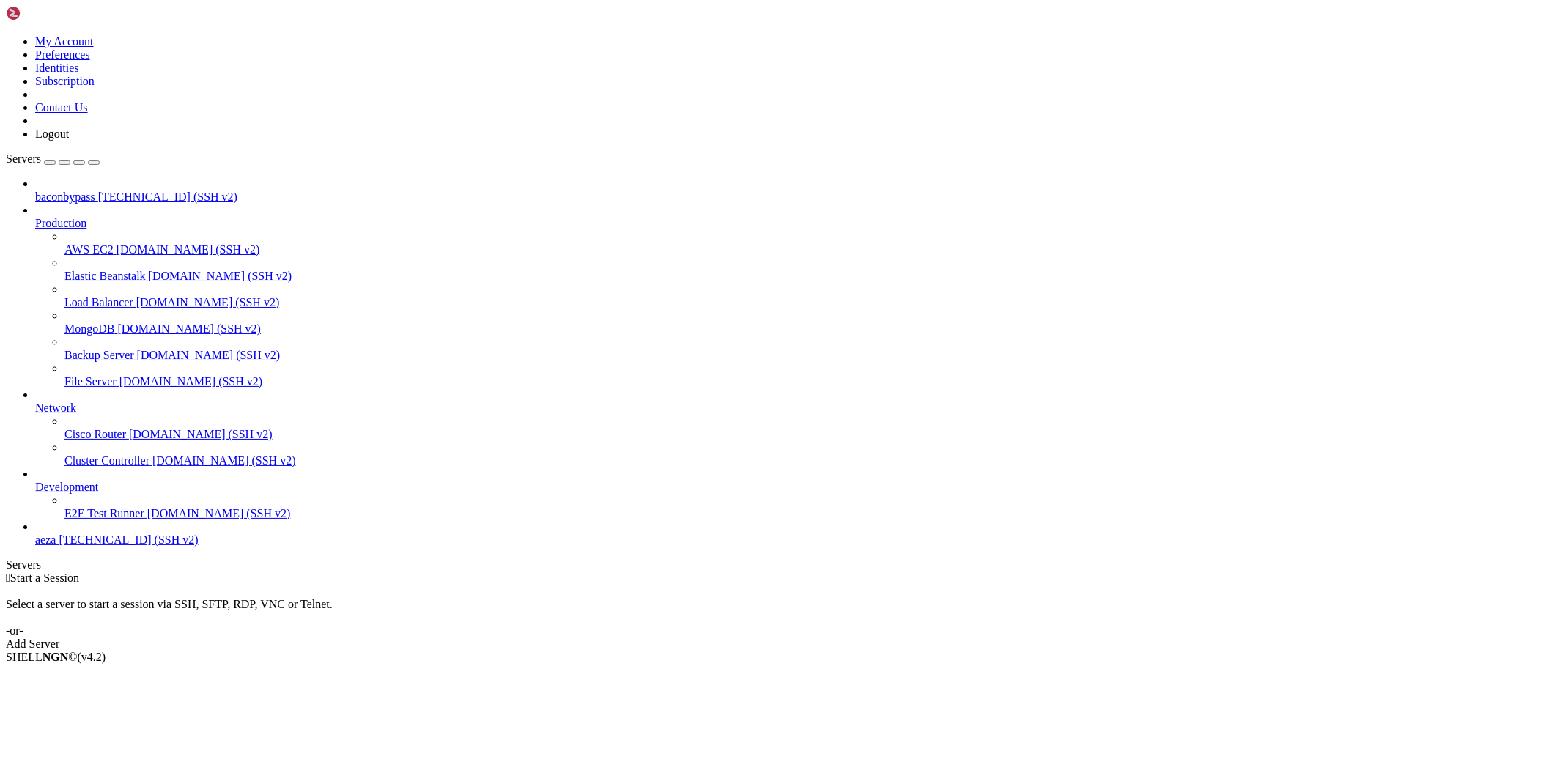
click at [98, 191] on span "[TECHNICAL_ID] (SSH v2)" at bounding box center [168, 197] width 139 height 12
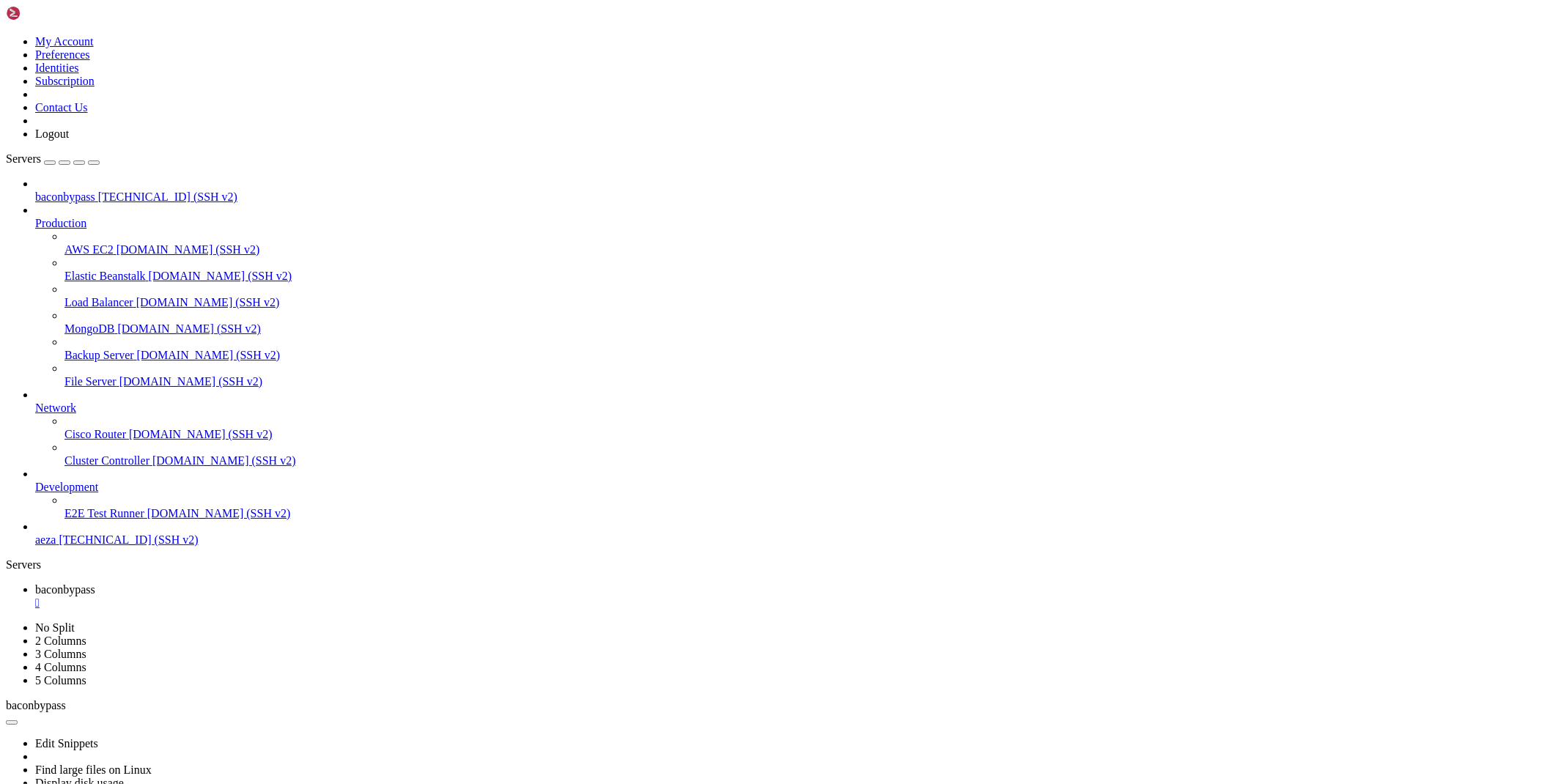
scroll to position [19019, 0]
click at [280, 596] on div "" at bounding box center [797, 602] width 1522 height 13
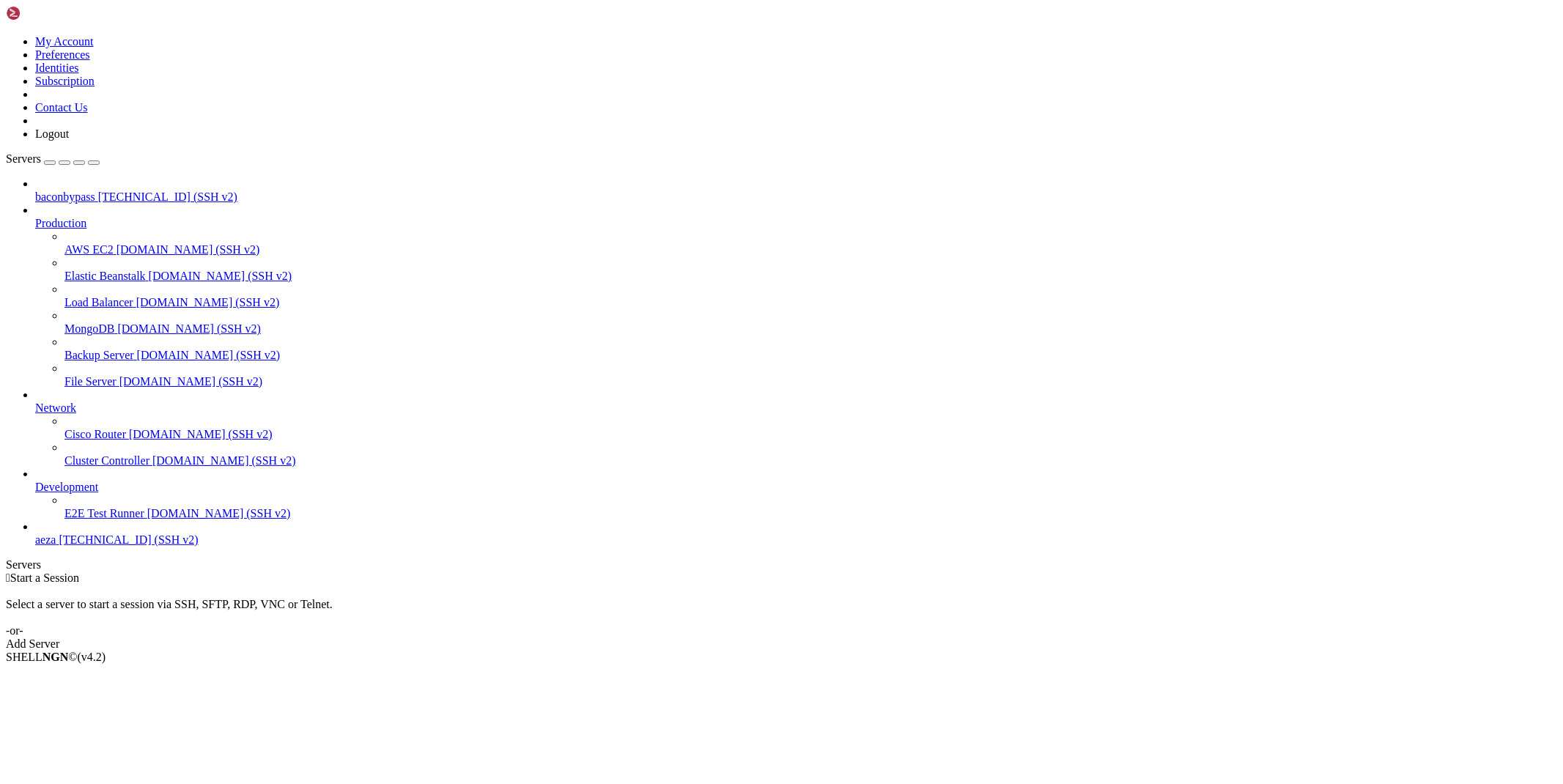
click at [56, 546] on span "aeza" at bounding box center [46, 540] width 21 height 12
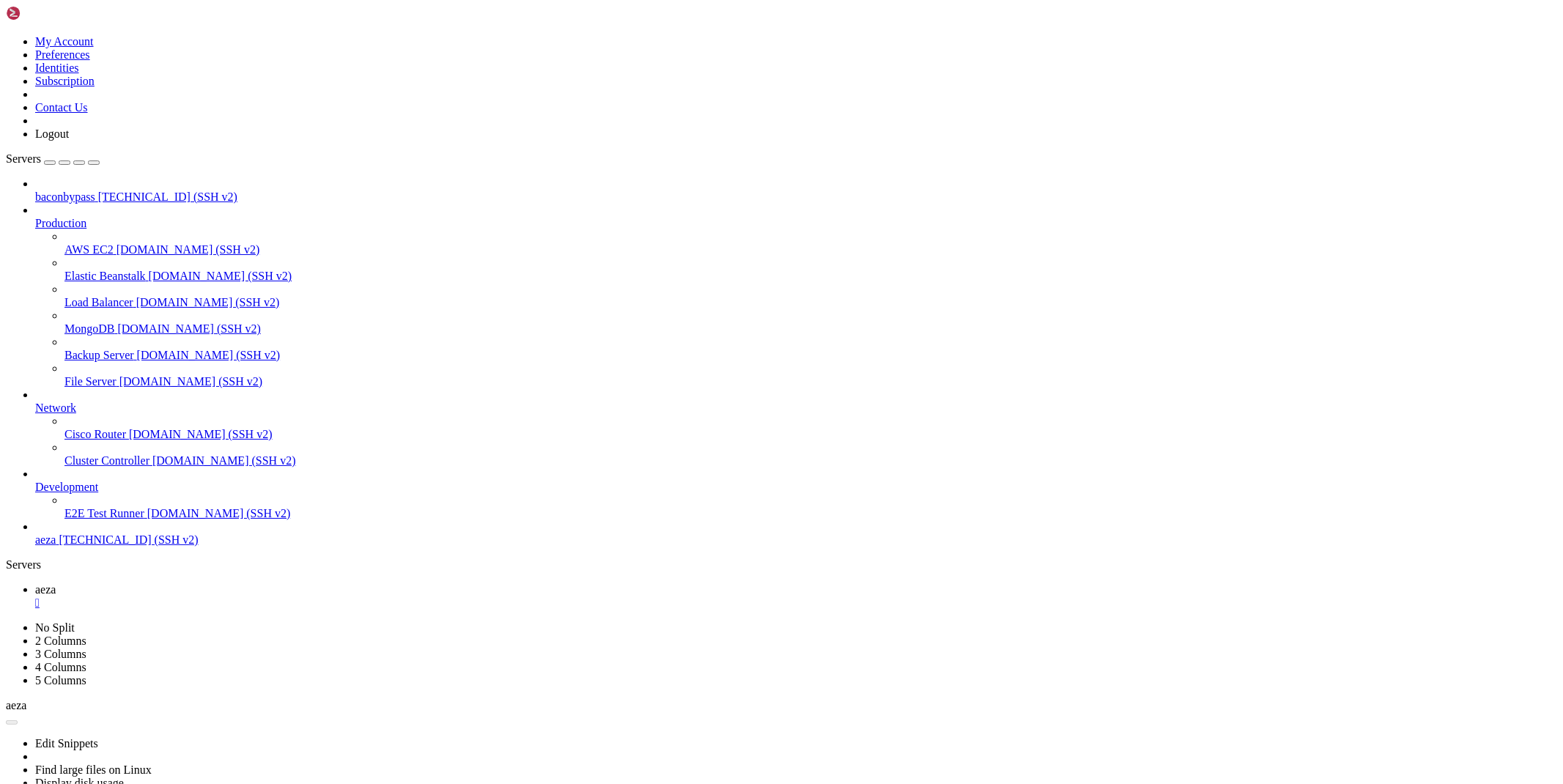
scroll to position [0, 0]
click at [243, 596] on div "" at bounding box center [797, 602] width 1522 height 13
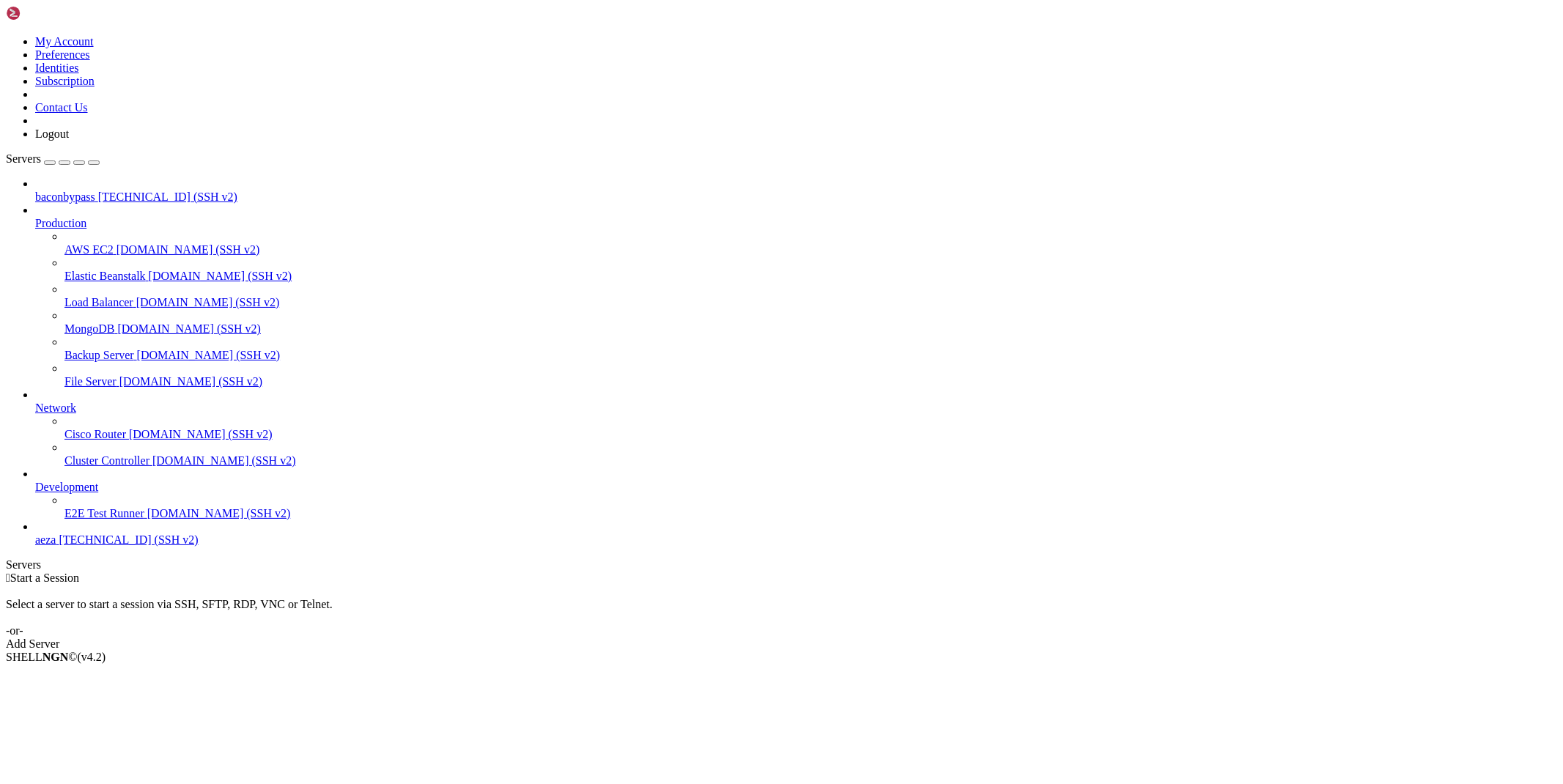
click at [85, 546] on span "[TECHNICAL_ID] (SSH v2)" at bounding box center [128, 540] width 139 height 12
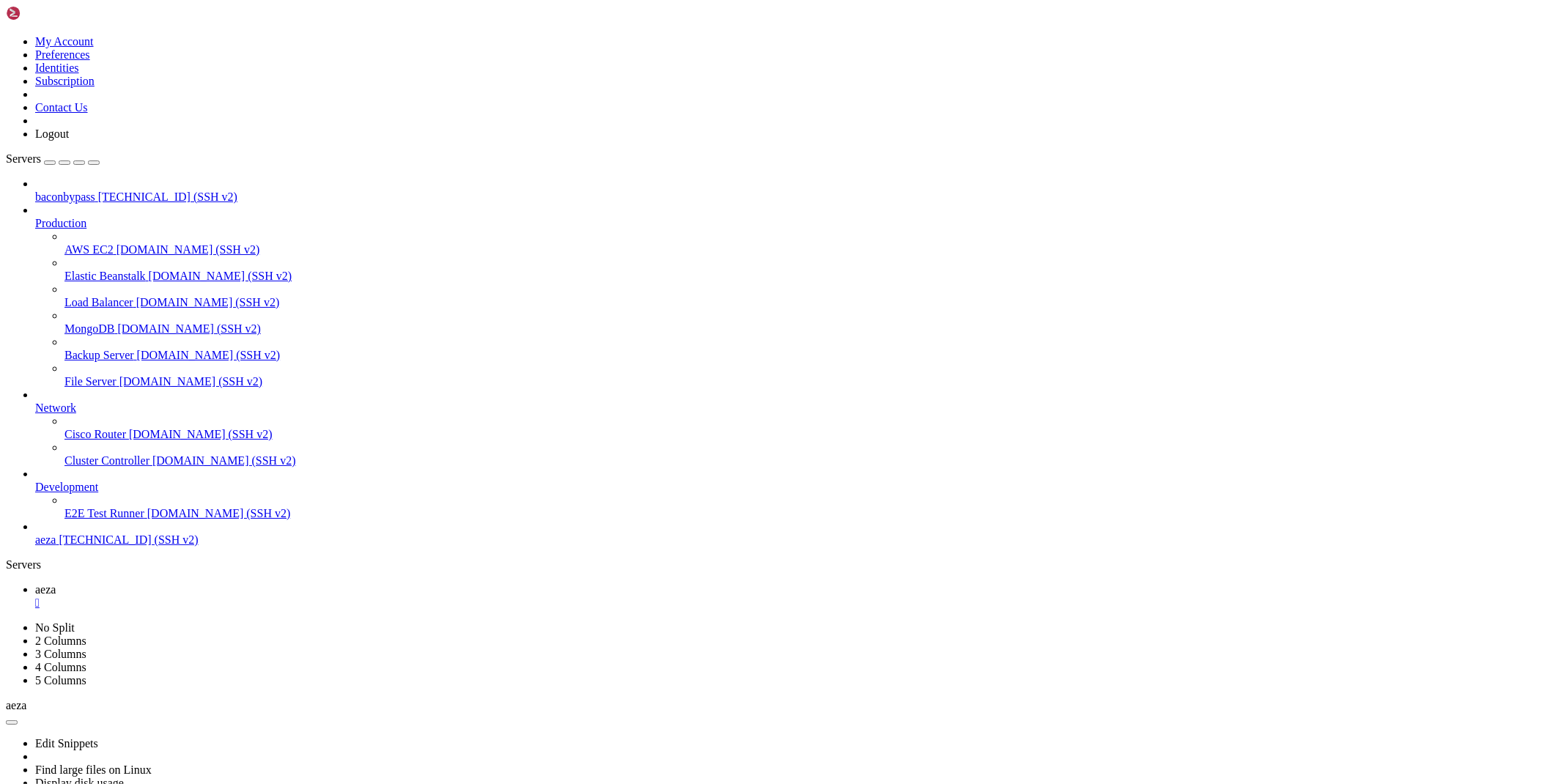
type input "/root/colt"
click at [36, 583] on icon at bounding box center [36, 589] width 0 height 12
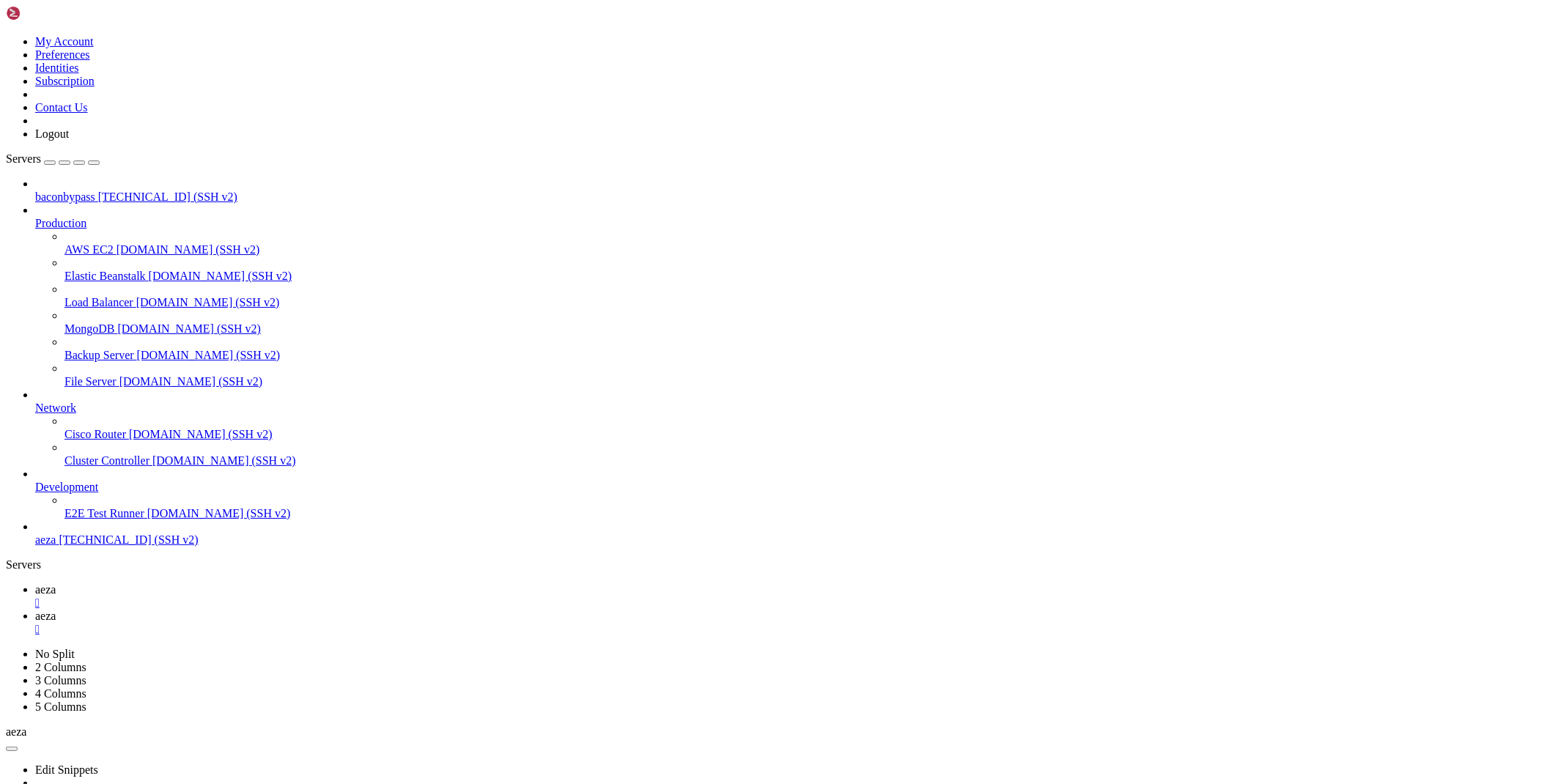
drag, startPoint x: 479, startPoint y: 1278, endPoint x: 195, endPoint y: 1278, distance: 284.0
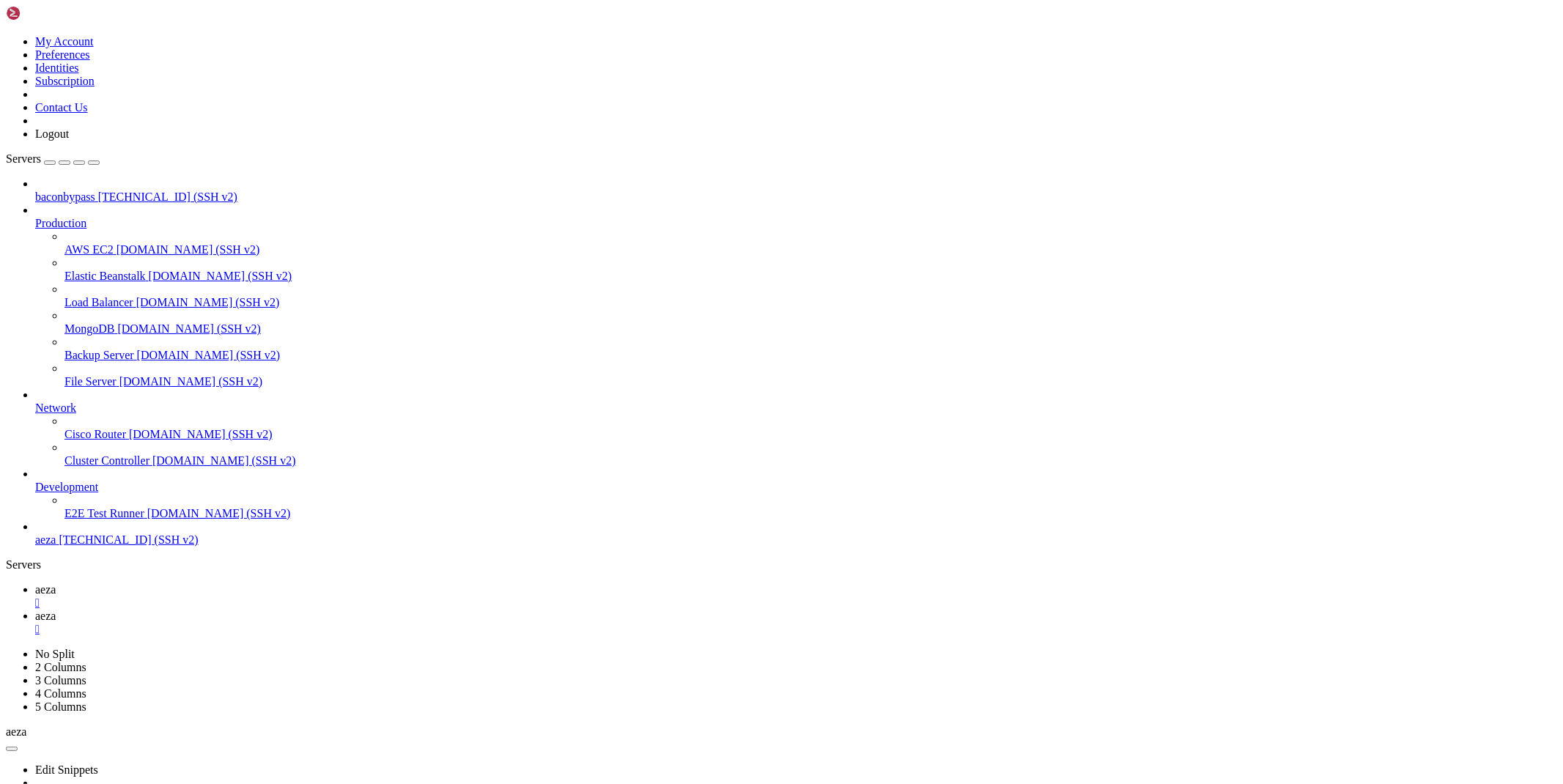
scroll to position [385, 0]
click at [243, 596] on div "" at bounding box center [797, 602] width 1522 height 13
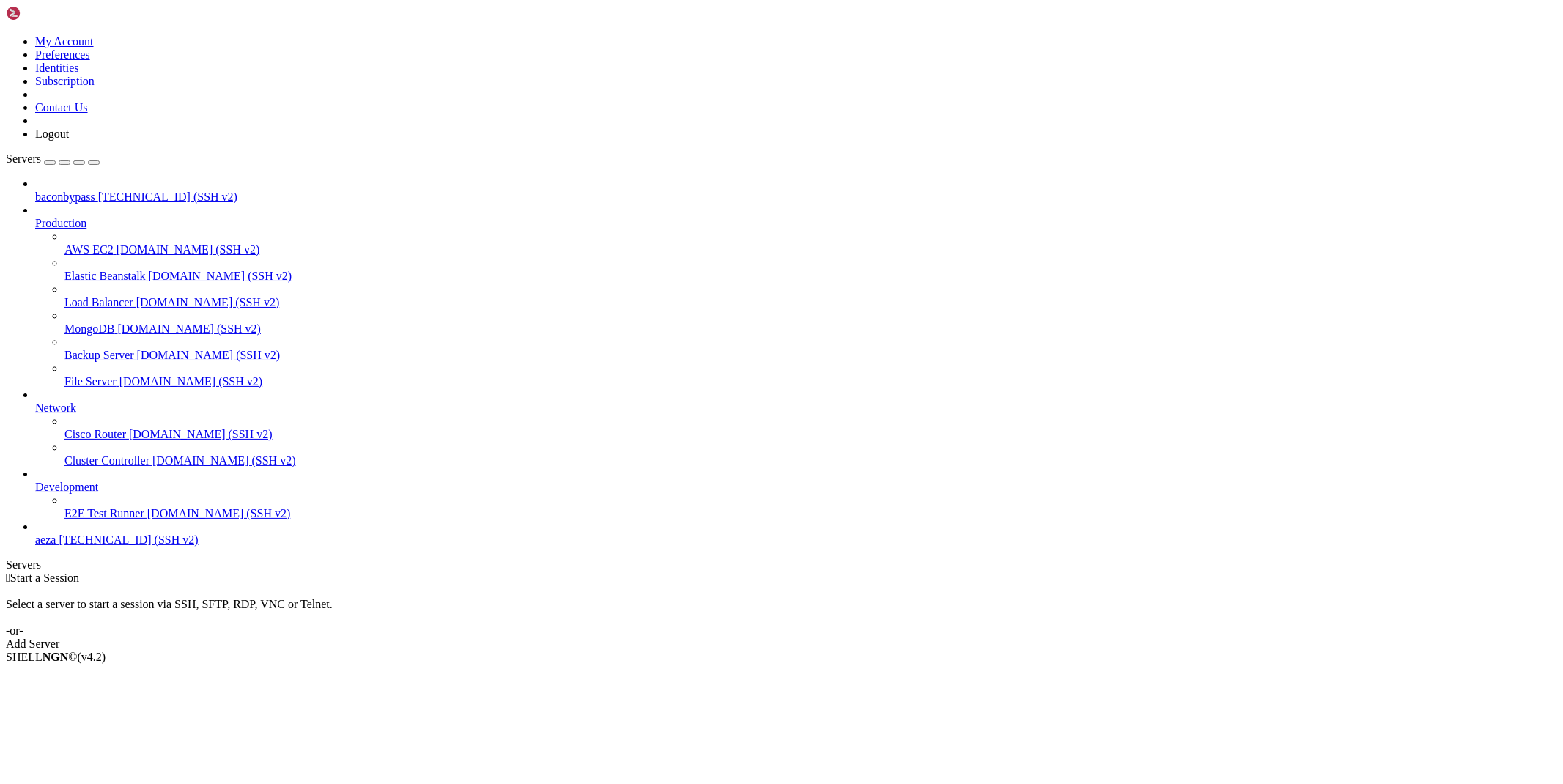
click at [77, 546] on span "[TECHNICAL_ID] (SSH v2)" at bounding box center [128, 540] width 139 height 12
click at [78, 546] on span "[TECHNICAL_ID] (SSH v2)" at bounding box center [128, 540] width 139 height 12
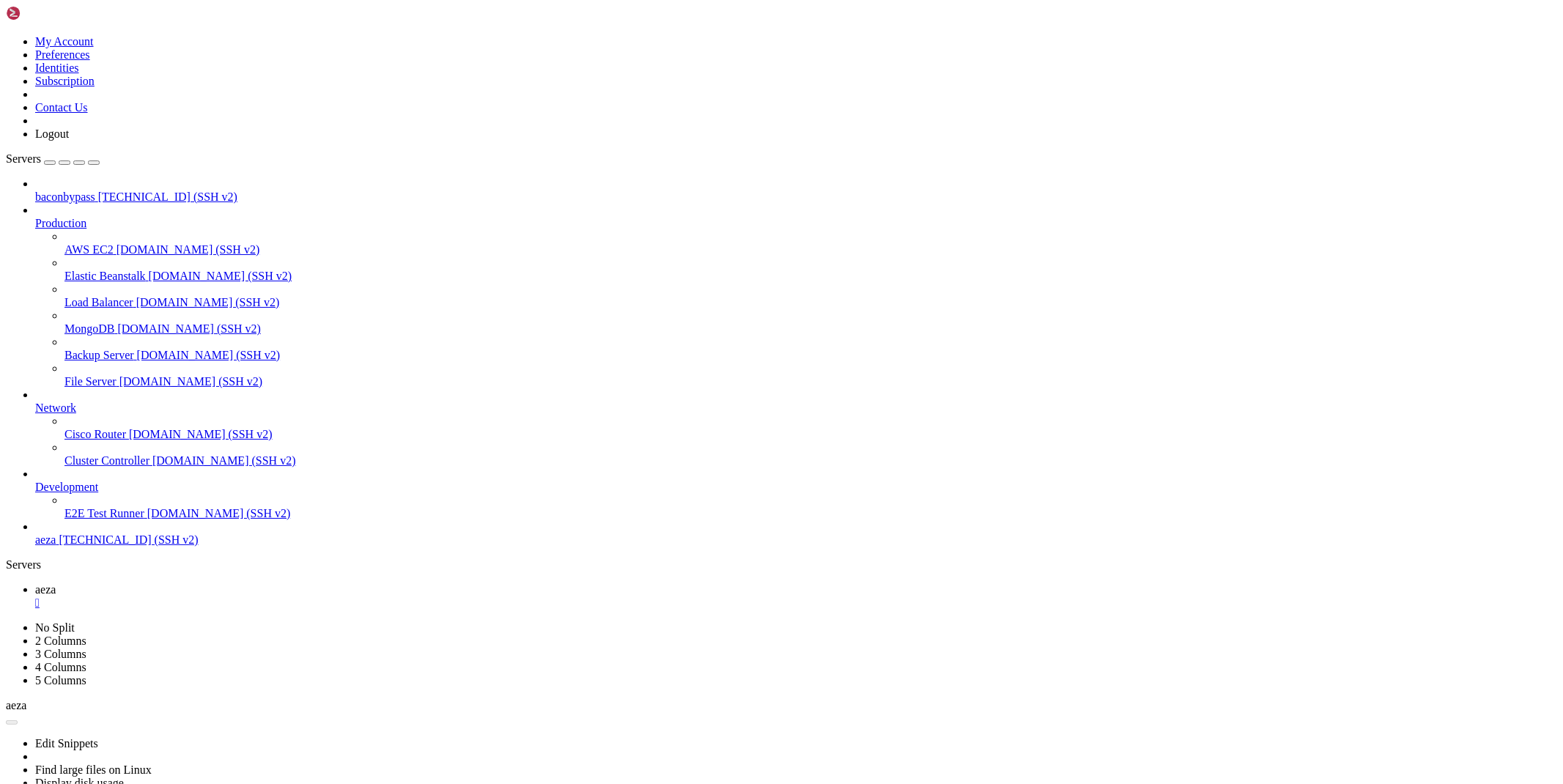
scroll to position [0, 0]
click at [243, 596] on div "" at bounding box center [797, 602] width 1522 height 13
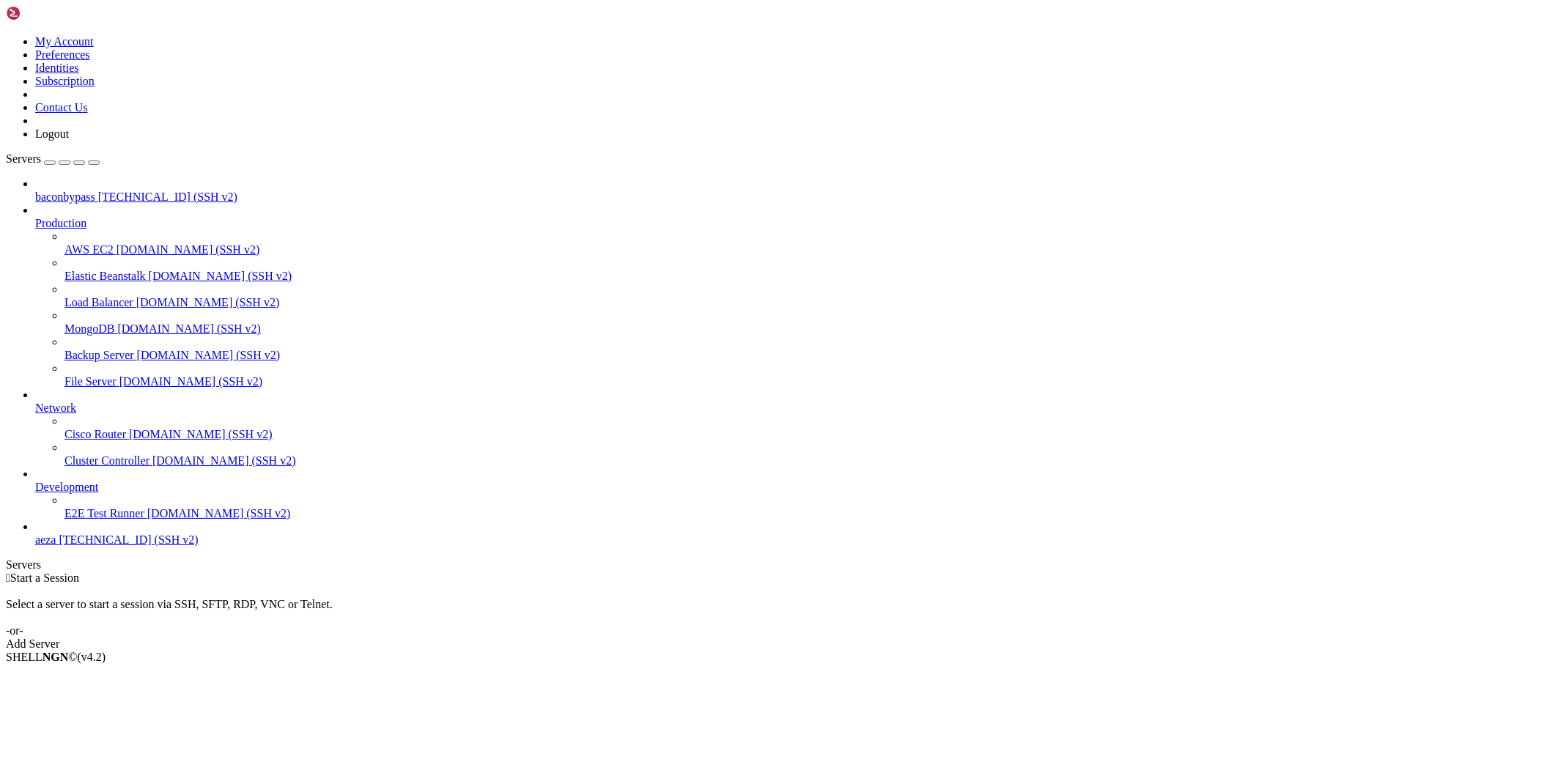
click at [98, 191] on span "[TECHNICAL_ID] (SSH v2)" at bounding box center [168, 197] width 139 height 12
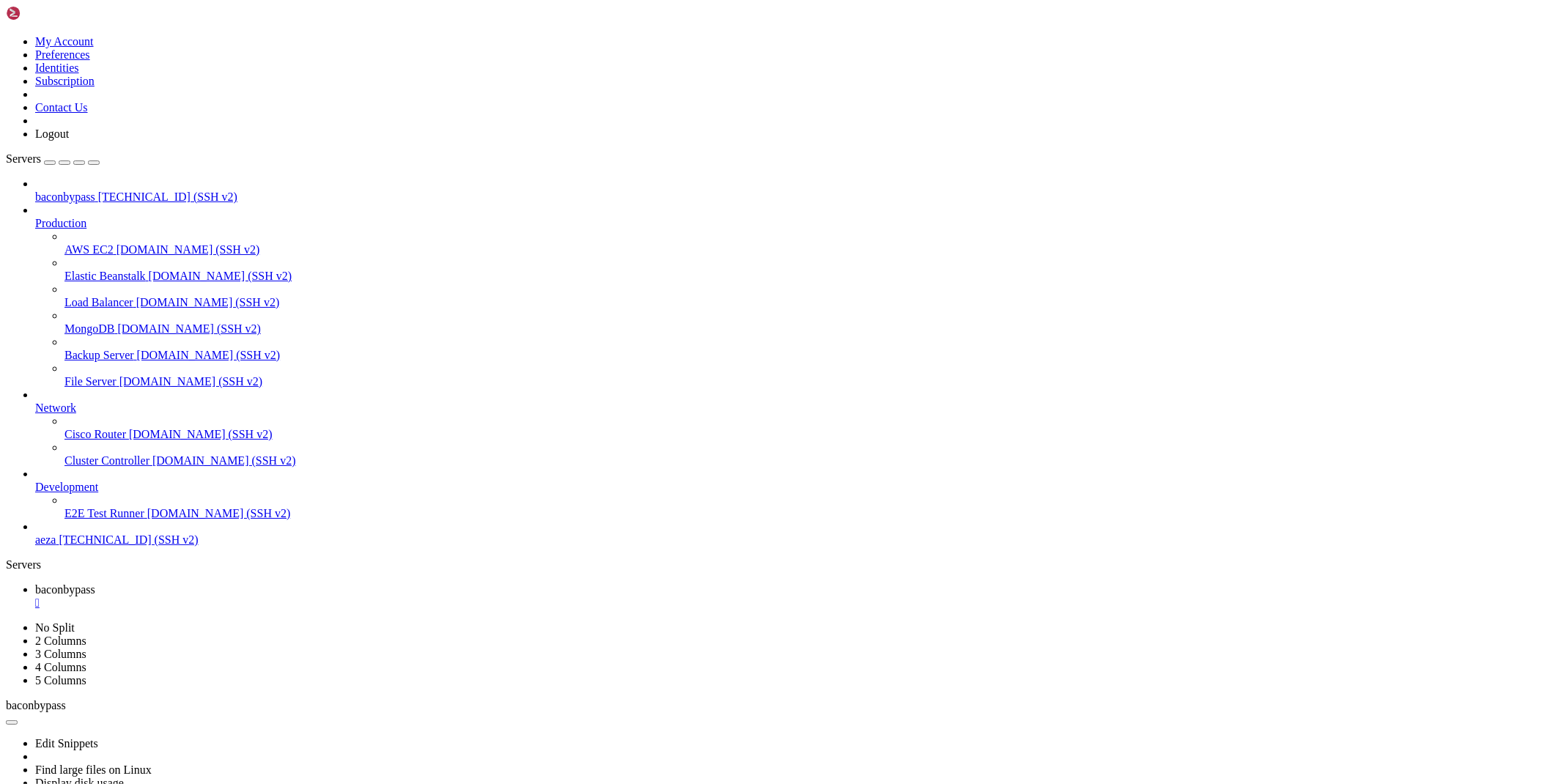
click at [286, 596] on div "" at bounding box center [797, 602] width 1522 height 13
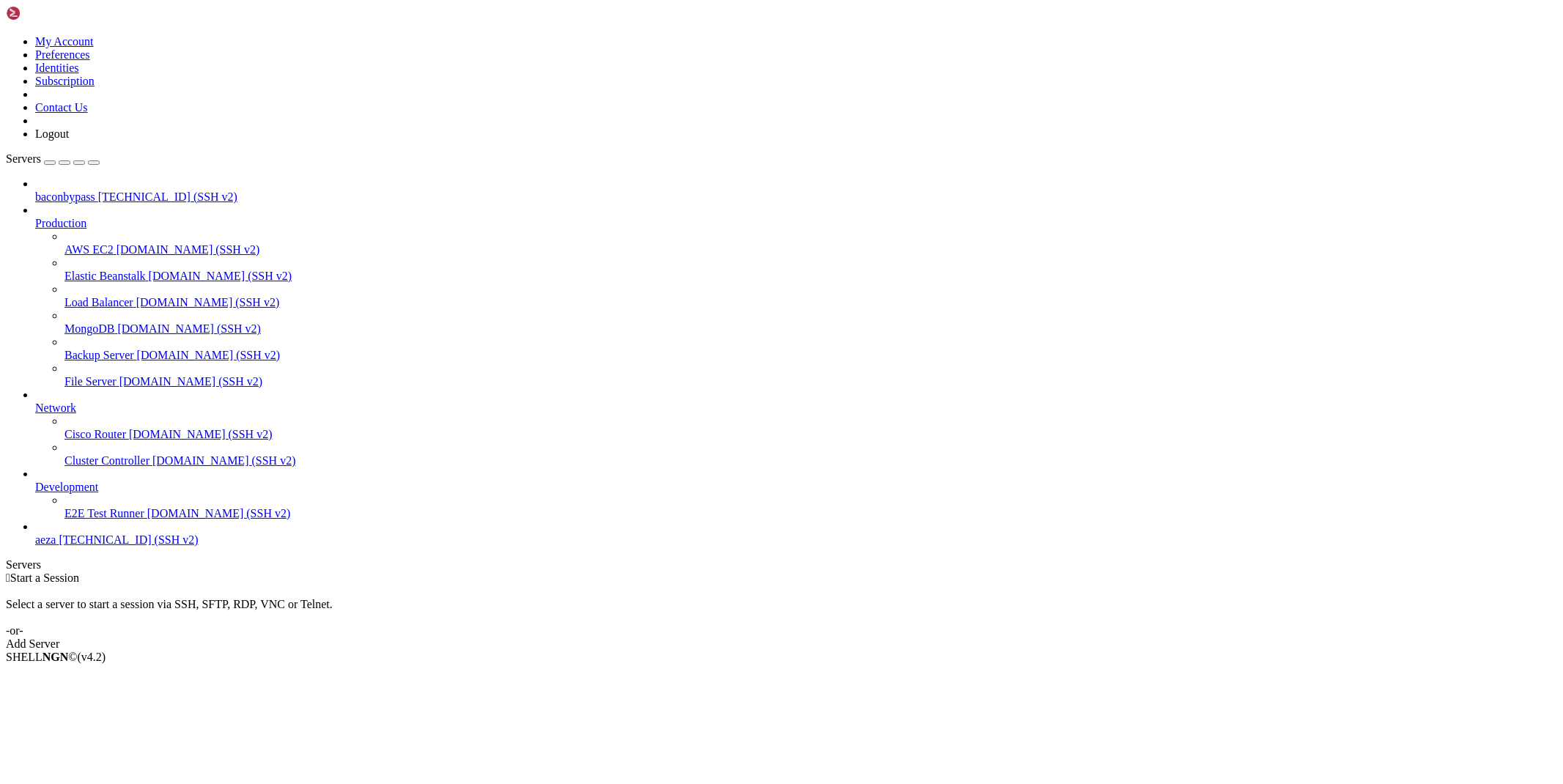
click at [98, 191] on span "[TECHNICAL_ID] (SSH v2)" at bounding box center [168, 197] width 139 height 12
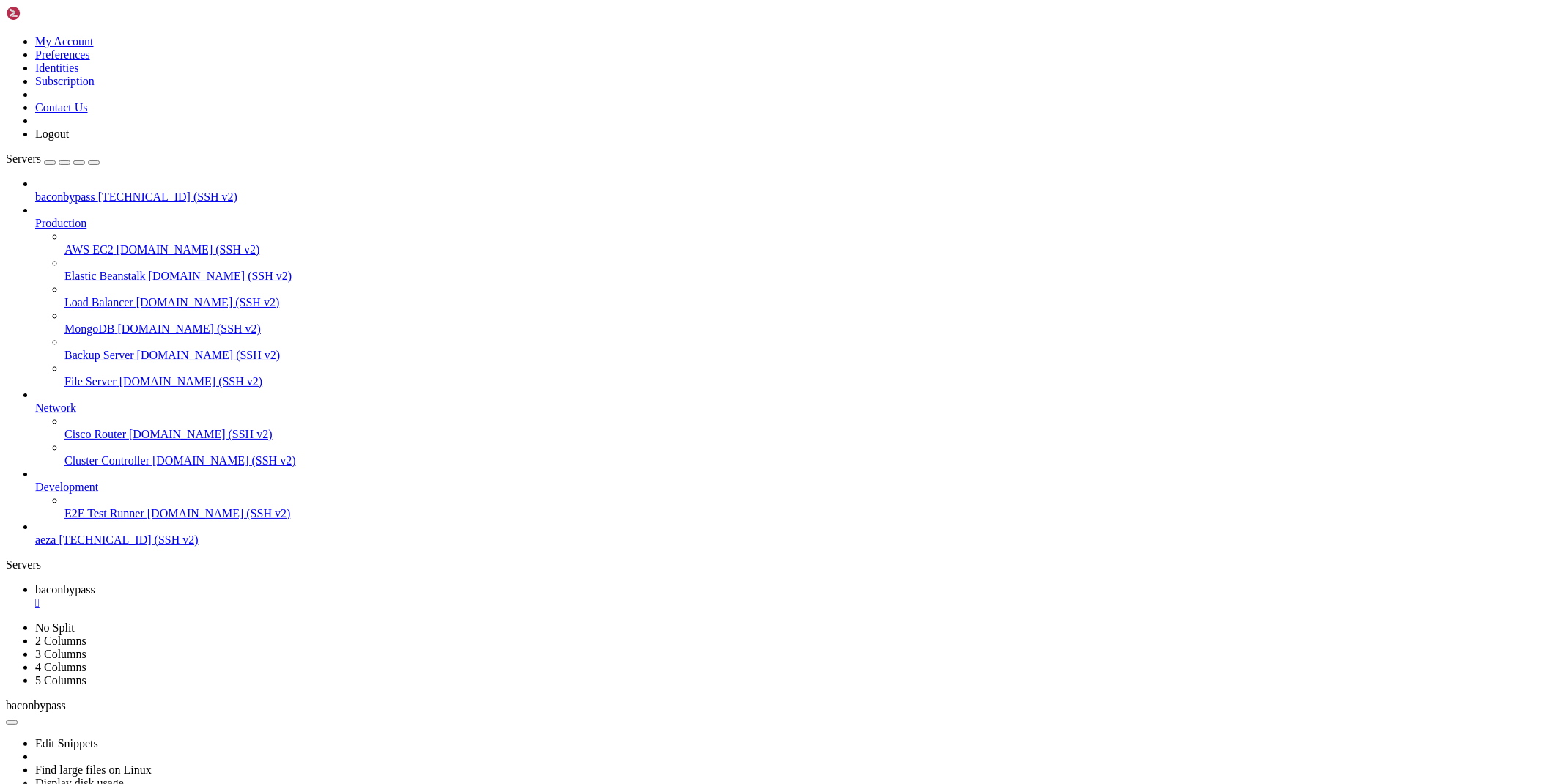
scroll to position [87, 0]
